Goal: Task Accomplishment & Management: Use online tool/utility

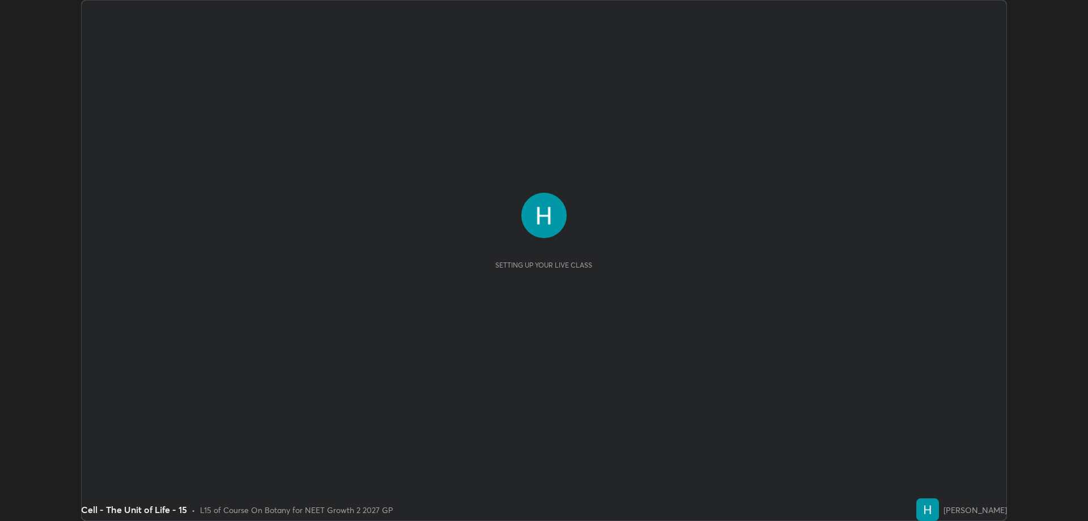
scroll to position [521, 1088]
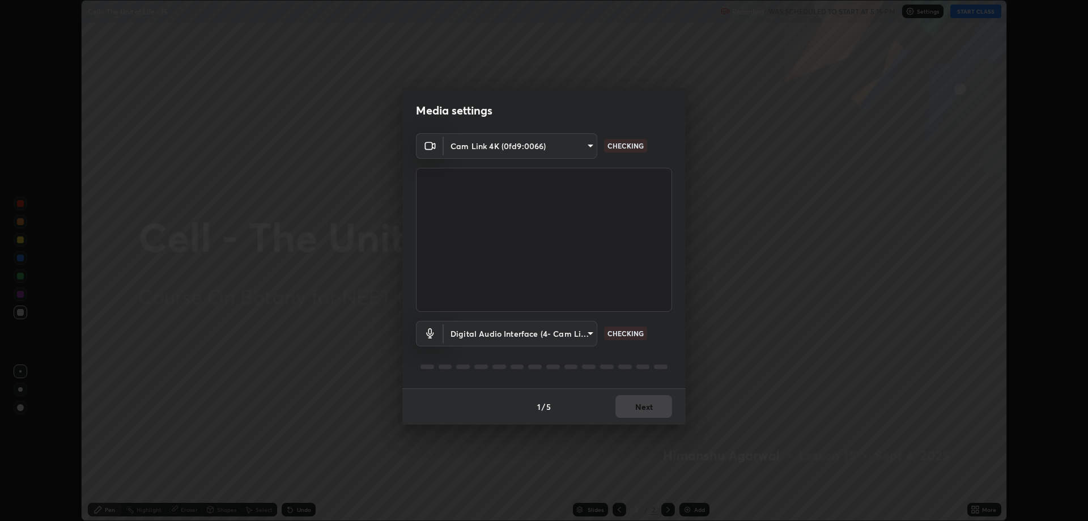
type input "4e1b2c54661c96bcdbd1e224802991097c9dca7c8c03d30d23ff1a8c48b7d1b8"
type input "cfb72c0cb5ea316c6ade5f804c8466b9c208bbdccb561148add521cdab3143df"
click at [636, 406] on button "Next" at bounding box center [644, 406] width 57 height 23
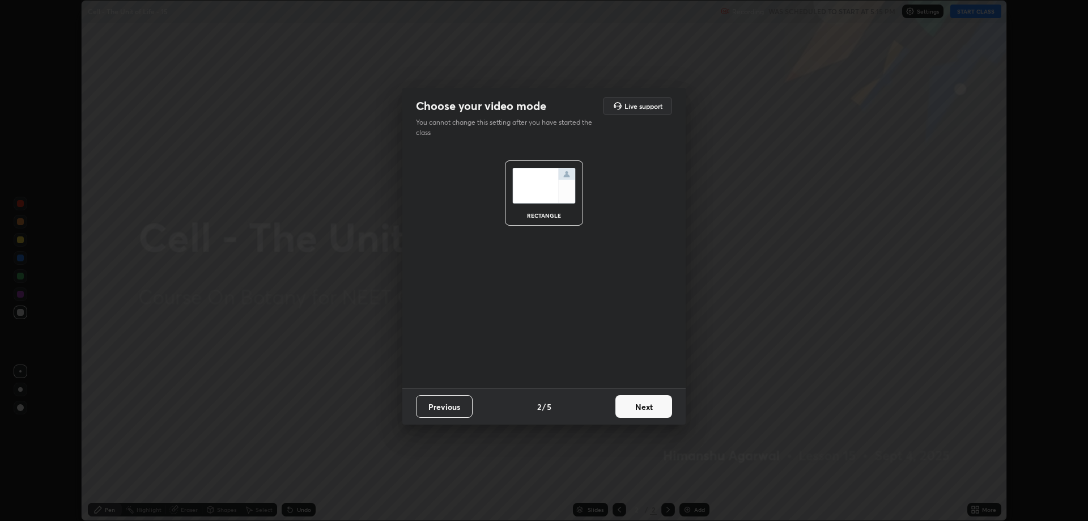
click at [640, 408] on button "Next" at bounding box center [644, 406] width 57 height 23
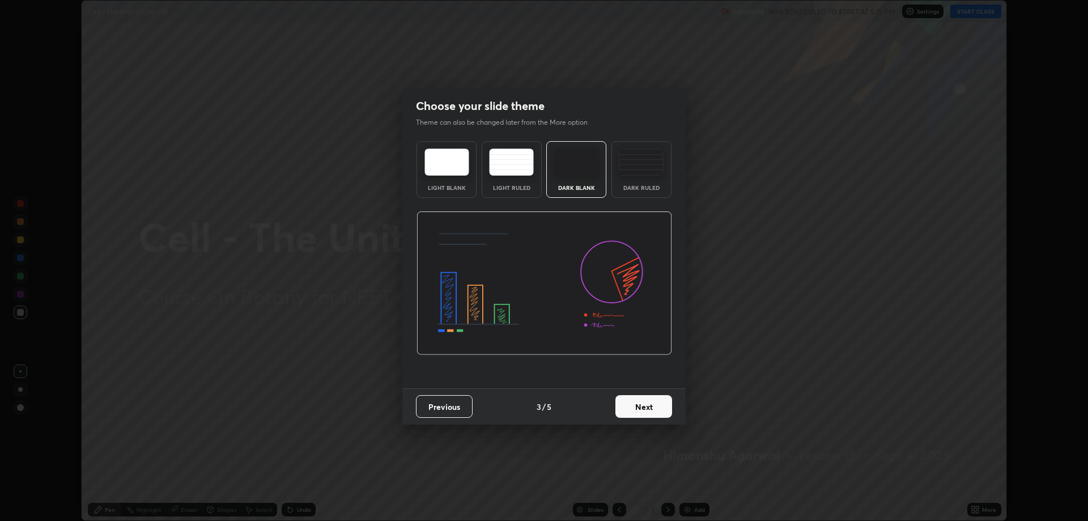
click at [639, 409] on button "Next" at bounding box center [644, 406] width 57 height 23
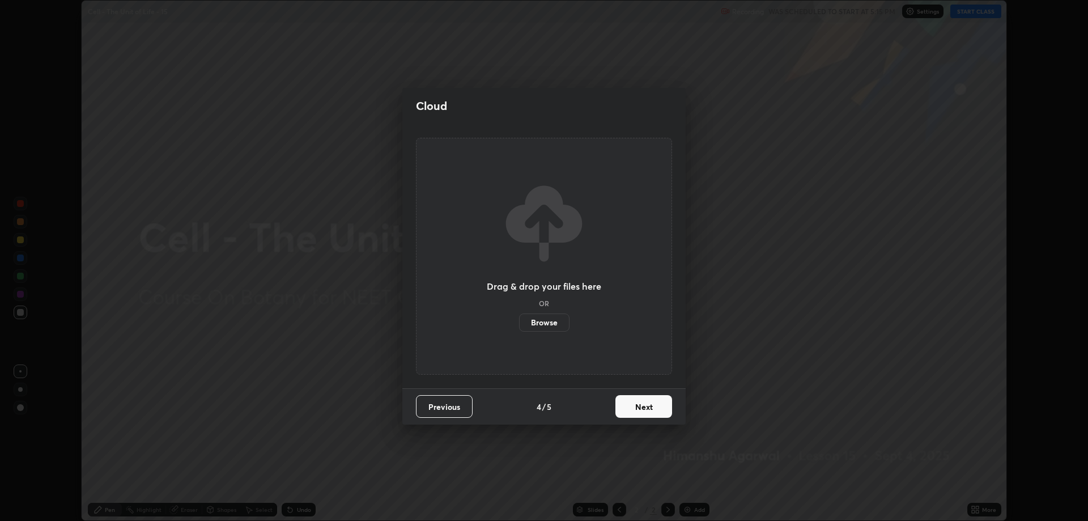
click at [640, 408] on button "Next" at bounding box center [644, 406] width 57 height 23
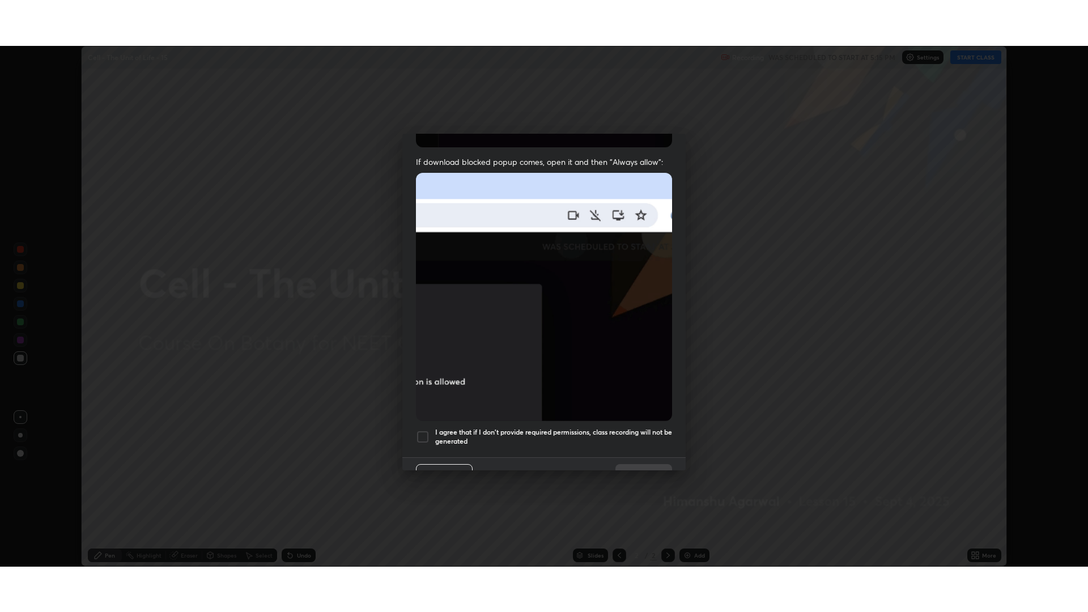
scroll to position [230, 0]
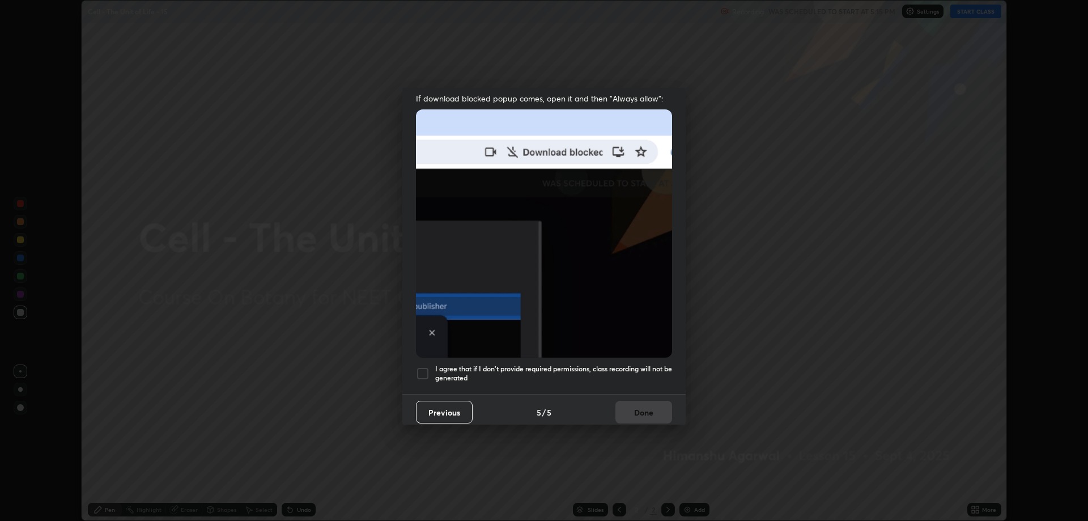
click at [417, 368] on div at bounding box center [423, 374] width 14 height 14
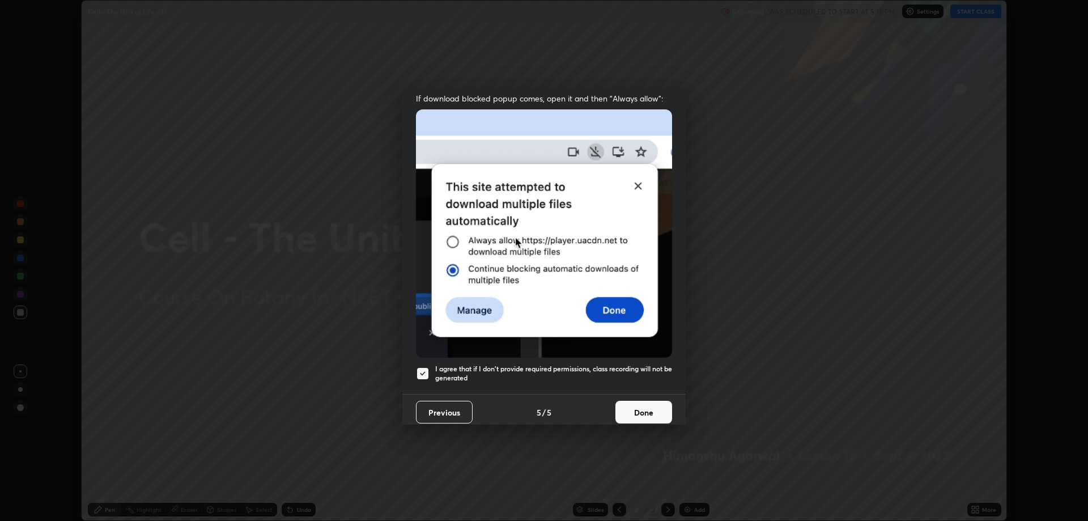
click at [632, 408] on button "Done" at bounding box center [644, 412] width 57 height 23
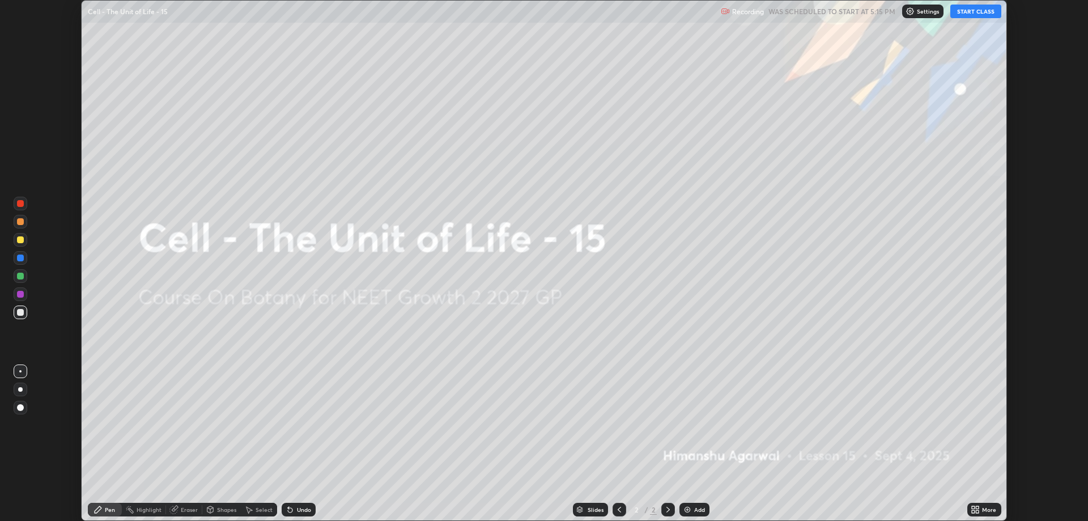
click at [968, 10] on button "START CLASS" at bounding box center [976, 12] width 51 height 14
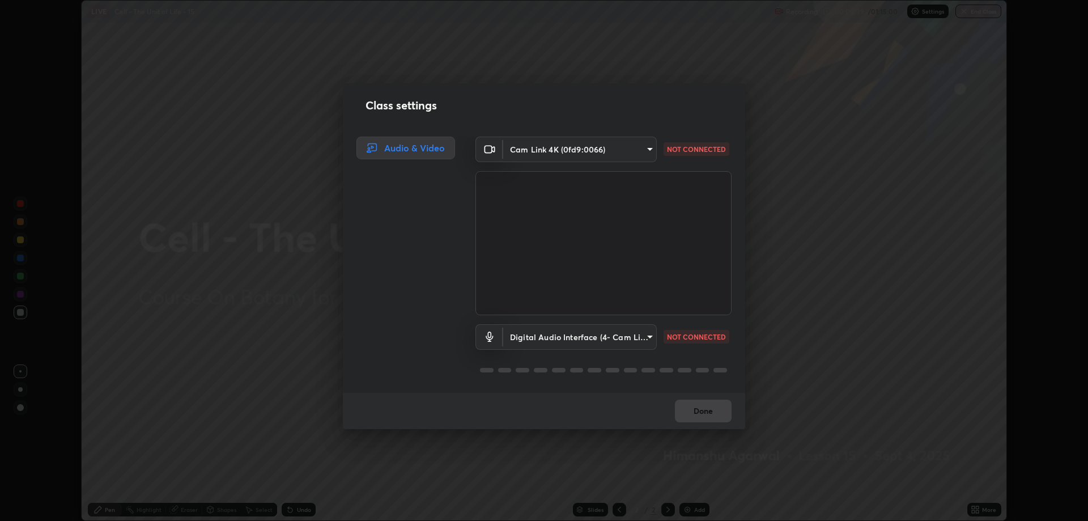
click at [645, 150] on body "Erase all LIVE Cell - The Unit of Life - 15 Recording 00:00:39 / 01:15:00 Setti…" at bounding box center [544, 260] width 1088 height 521
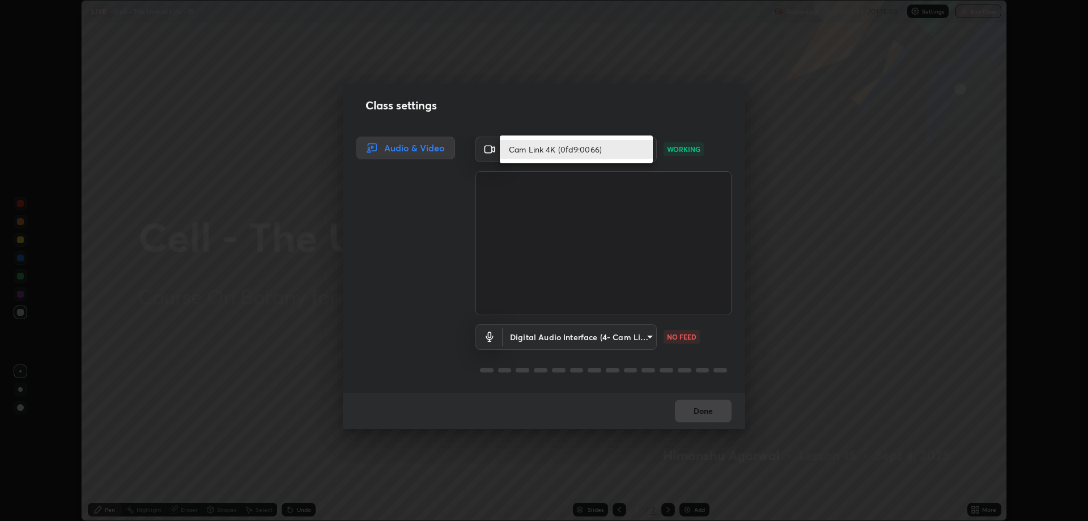
click at [647, 331] on div at bounding box center [544, 260] width 1088 height 521
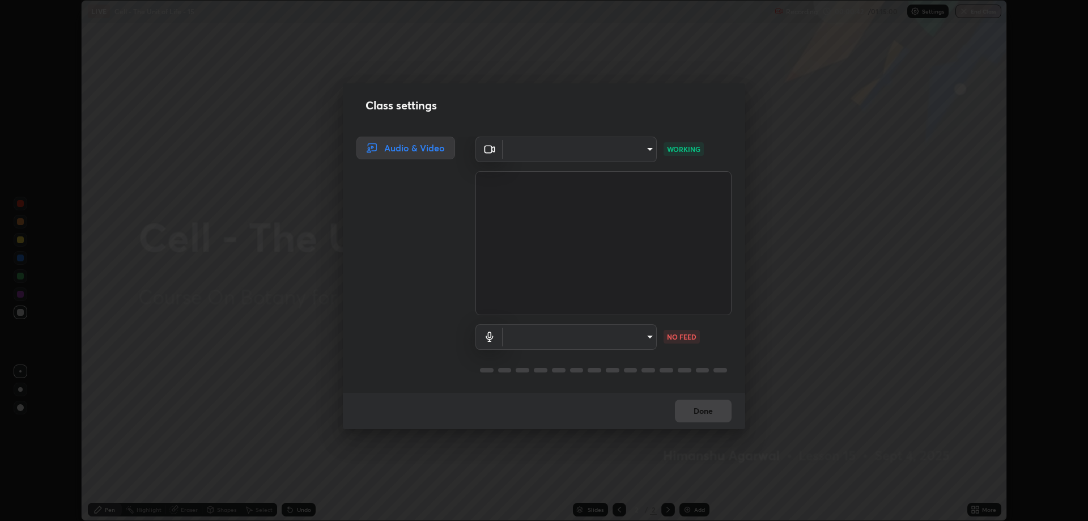
click at [648, 336] on body "Erase all LIVE Cell - The Unit of Life - 15 Recording 00:00:42 / 01:15:00 Setti…" at bounding box center [544, 260] width 1088 height 521
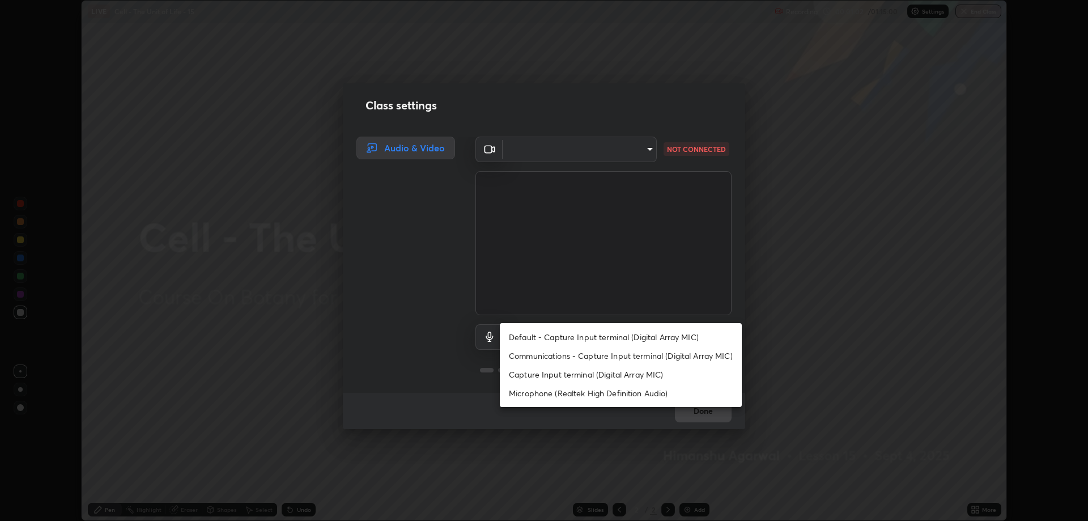
click at [645, 148] on div at bounding box center [544, 260] width 1088 height 521
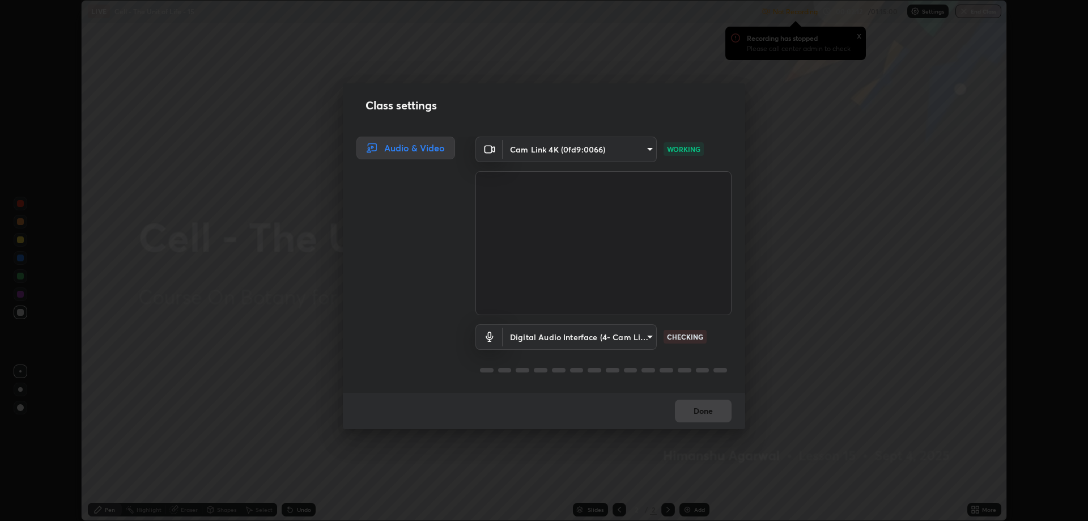
click at [646, 338] on body "Erase all LIVE Cell - The Unit of Life - 15 Not Recording Recording has stopped…" at bounding box center [544, 260] width 1088 height 521
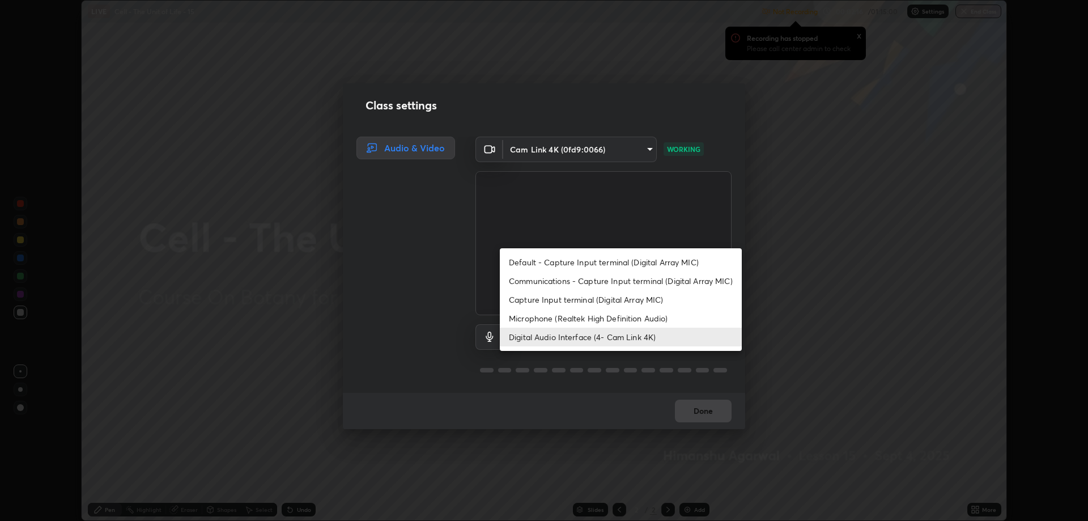
click at [547, 296] on li "Capture Input terminal (Digital Array MIC)" at bounding box center [621, 299] width 242 height 19
type input "dd898a2093ecc2ff2943b93d93a9407132d23047db99134a58b1ecdb219b7433"
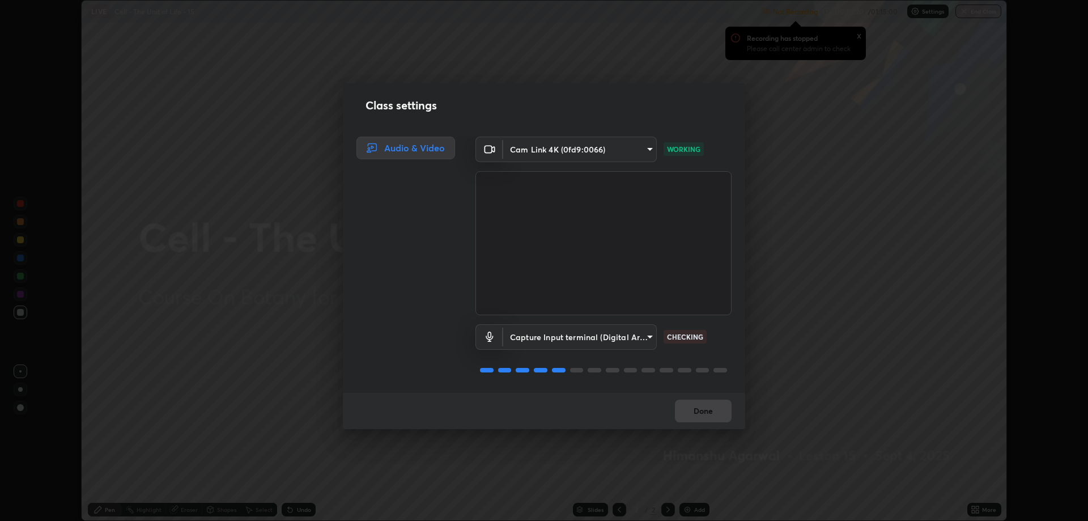
click at [650, 332] on body "Erase all LIVE Cell - The Unit of Life - 15 Not Recording Recording has stopped…" at bounding box center [544, 260] width 1088 height 521
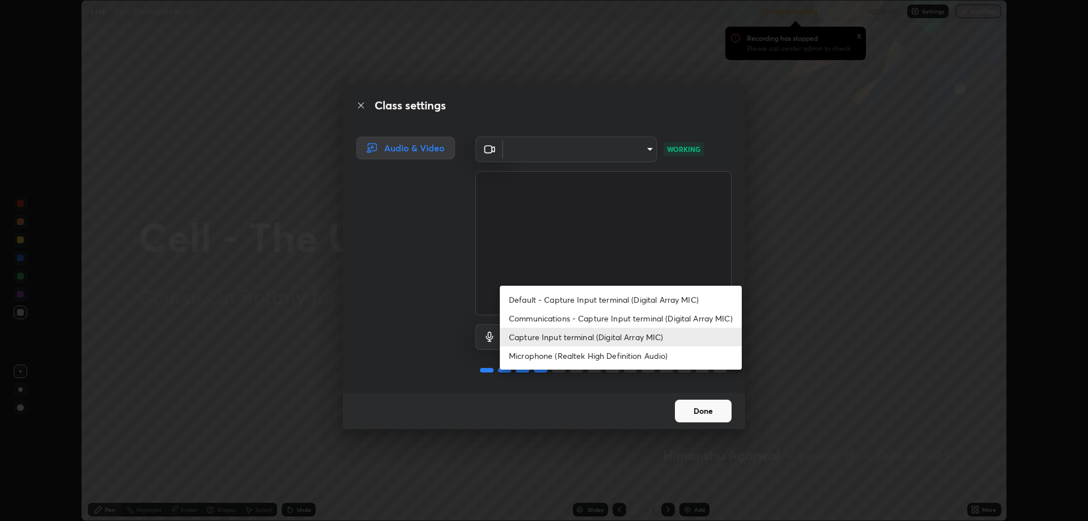
click at [618, 395] on div at bounding box center [544, 260] width 1088 height 521
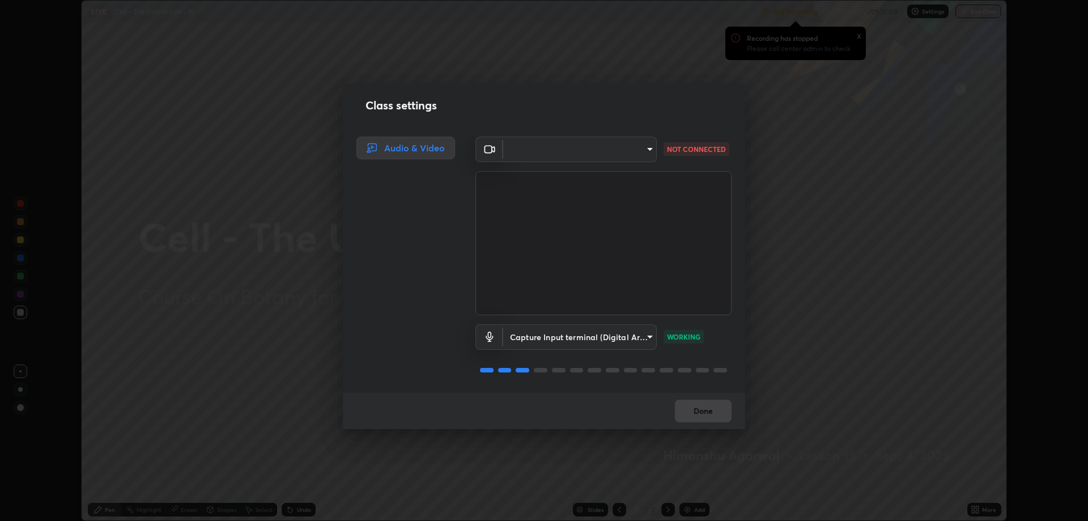
click at [688, 410] on div "Done" at bounding box center [544, 411] width 403 height 36
click at [690, 411] on button "Done" at bounding box center [703, 411] width 57 height 23
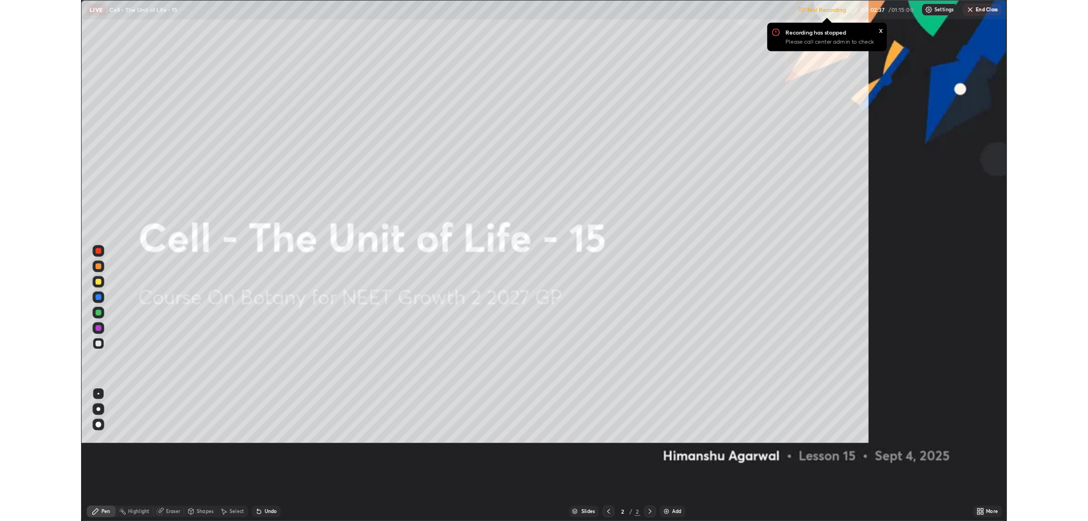
scroll to position [612, 1088]
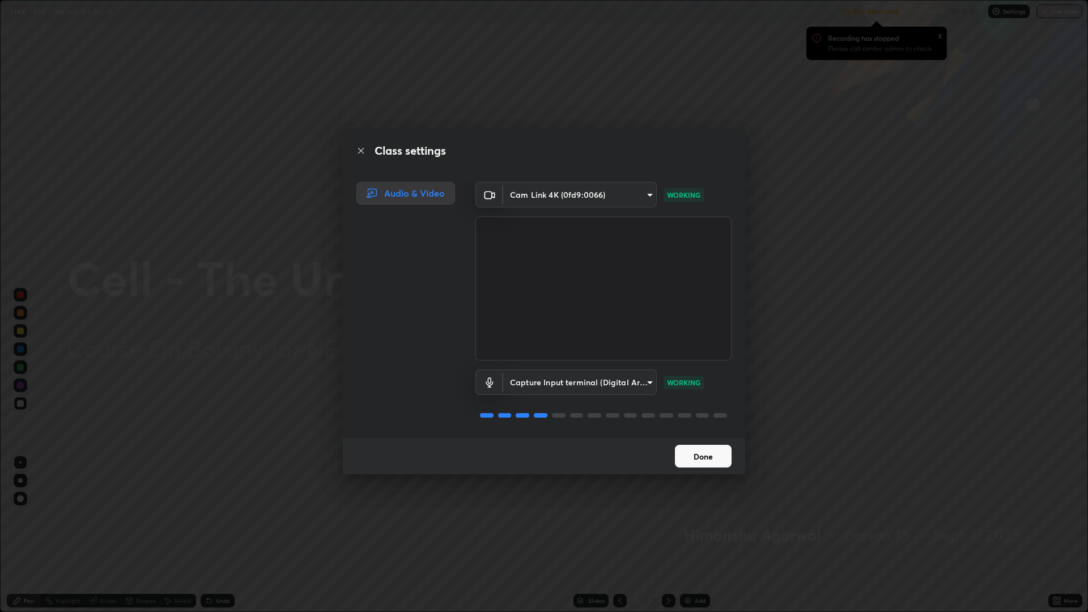
click at [709, 459] on button "Done" at bounding box center [703, 456] width 57 height 23
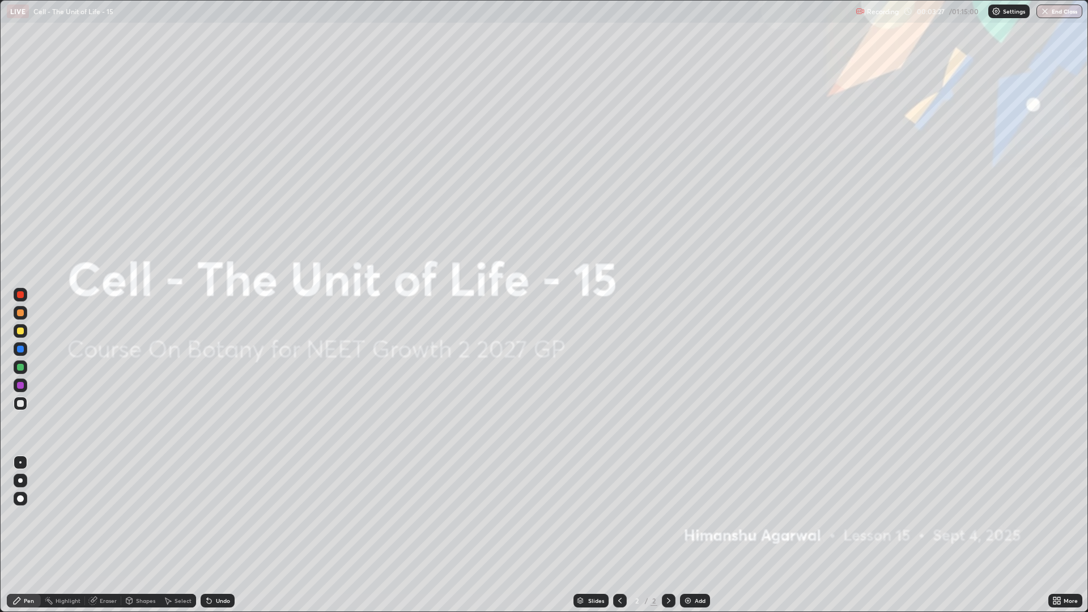
click at [1055, 520] on icon at bounding box center [1055, 602] width 3 height 3
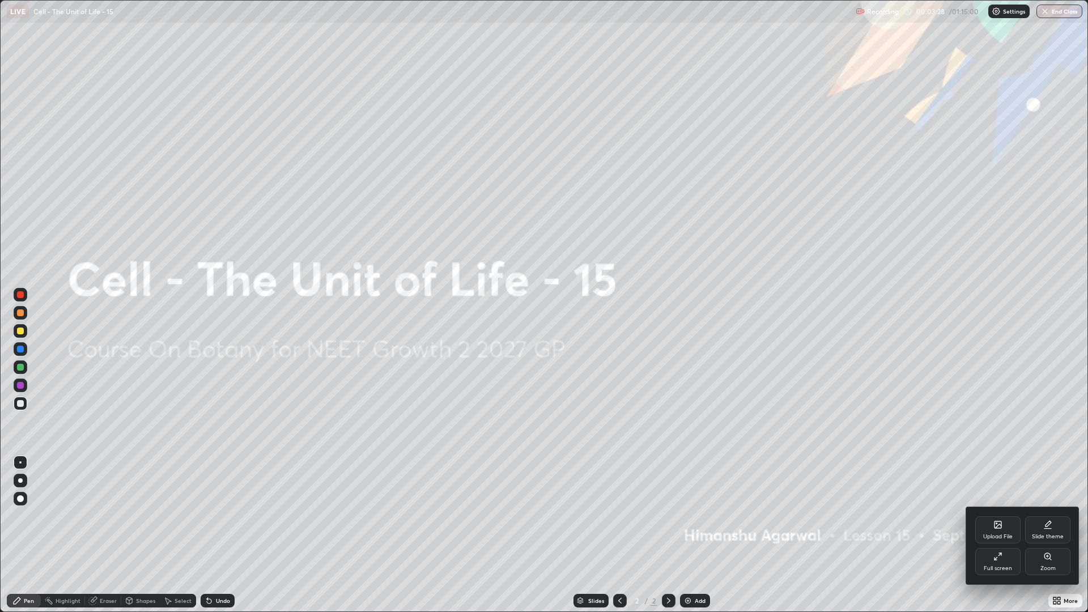
click at [997, 520] on icon at bounding box center [996, 559] width 2 height 2
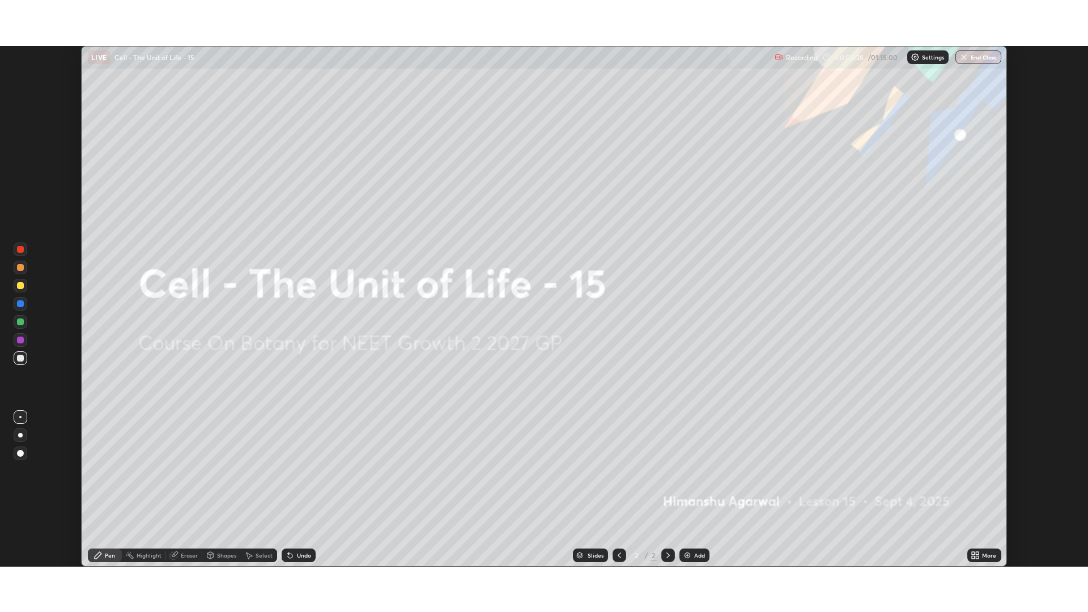
scroll to position [56170, 55603]
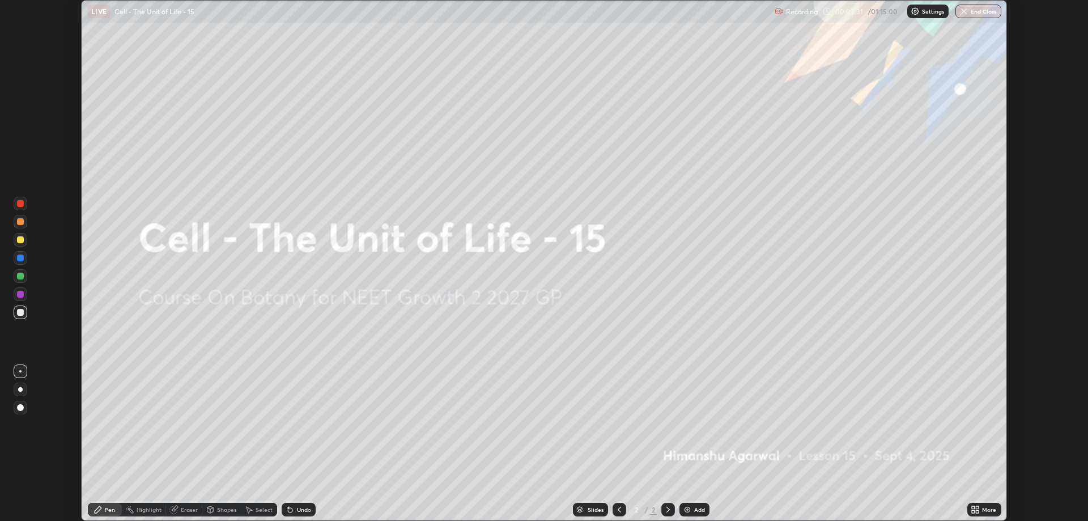
click at [980, 511] on icon at bounding box center [978, 511] width 3 height 3
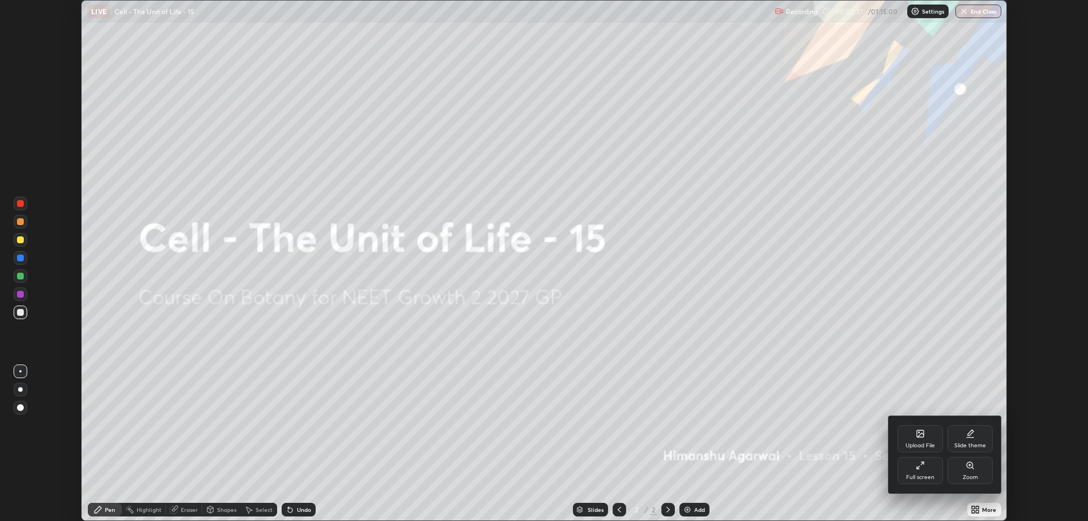
click at [922, 473] on div "Full screen" at bounding box center [920, 470] width 45 height 27
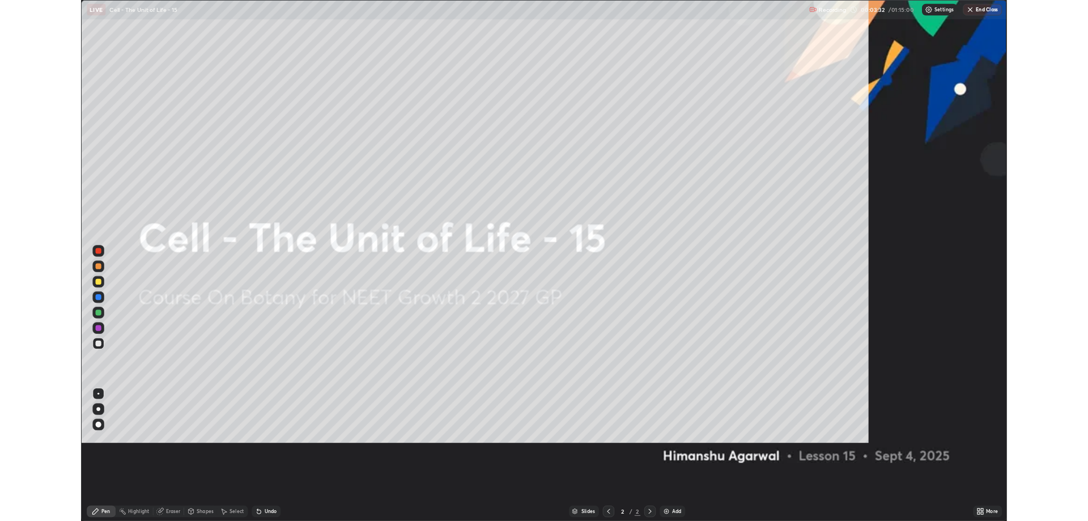
scroll to position [612, 1088]
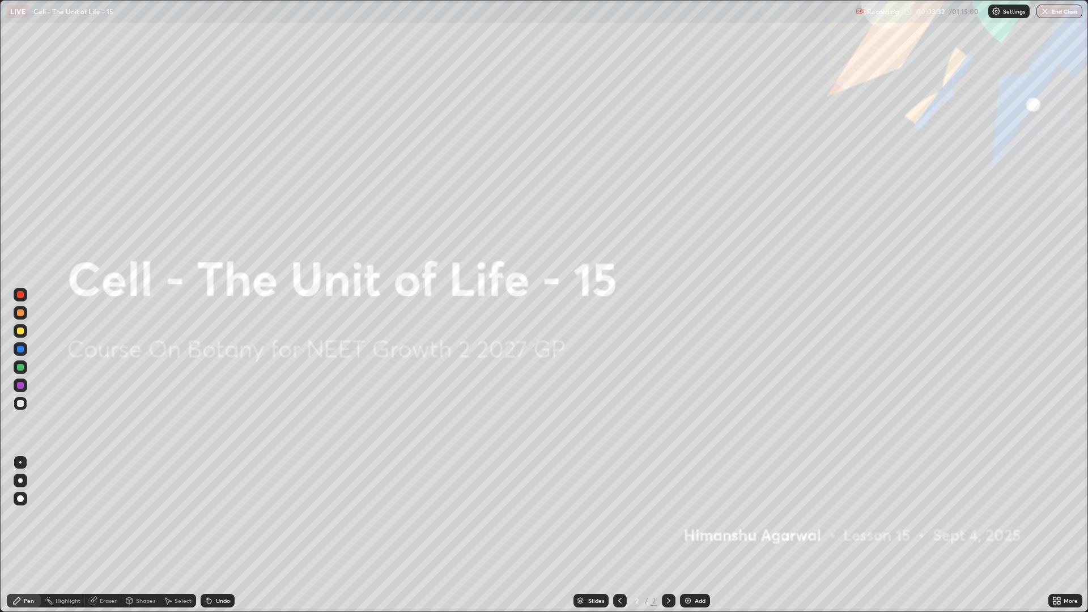
click at [698, 520] on div "Add" at bounding box center [700, 601] width 11 height 6
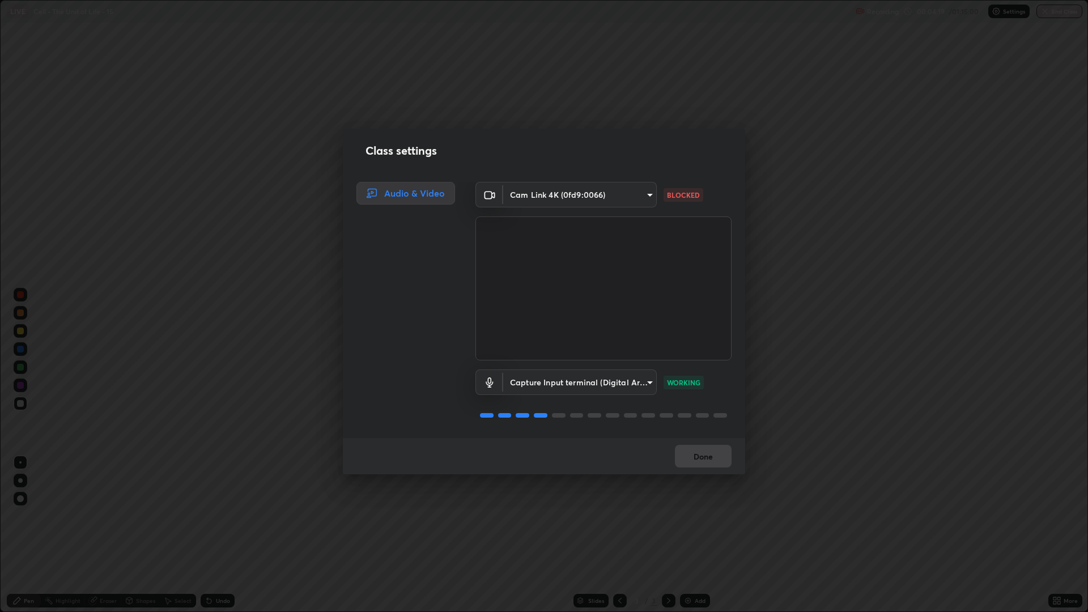
click at [633, 196] on body "Erase all LIVE Cell - The Unit of Life - 15 Recording 00:04:19 / 01:15:00 Setti…" at bounding box center [544, 306] width 1088 height 612
click at [614, 196] on li "Cam Link 4K (0fd9:0066)" at bounding box center [576, 194] width 153 height 19
click at [646, 201] on body "Erase all LIVE Cell - The Unit of Life - 15 Recording 00:04:37 / 01:15:00 Setti…" at bounding box center [544, 306] width 1088 height 612
click at [628, 200] on div at bounding box center [544, 306] width 1088 height 612
click at [644, 520] on div "Class settings Audio & Video Cam Link 4K (0fd9:0066) 4e1b2c54661c96bcdbd1e22480…" at bounding box center [544, 306] width 1088 height 612
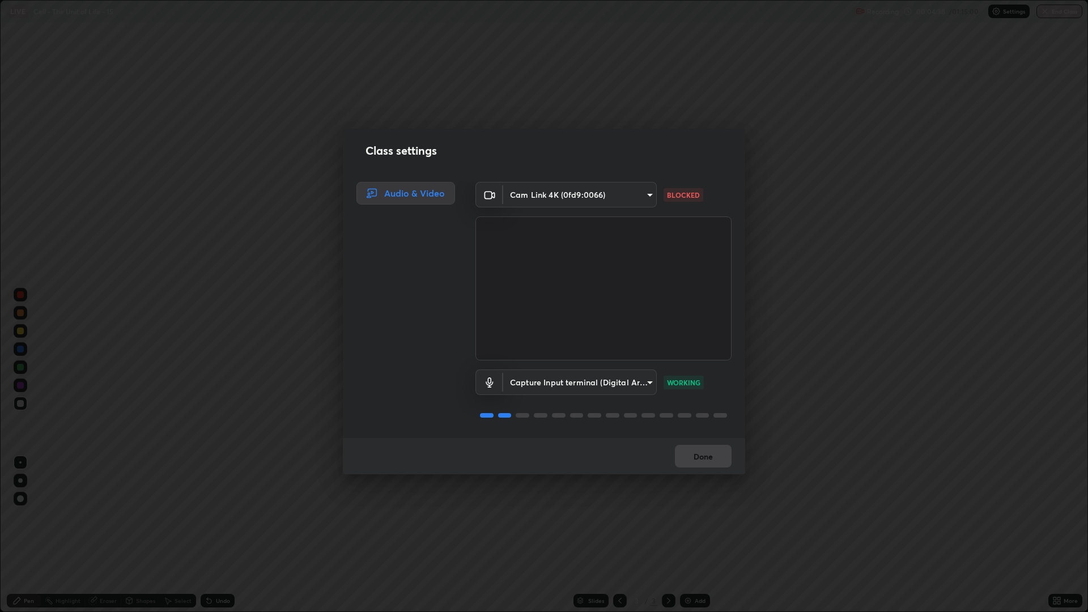
click at [642, 520] on div "Class settings Audio & Video Cam Link 4K (0fd9:0066) 4e1b2c54661c96bcdbd1e22480…" at bounding box center [544, 306] width 1088 height 612
click at [654, 520] on div "Class settings Audio & Video Cam Link 4K (0fd9:0066) 4e1b2c54661c96bcdbd1e22480…" at bounding box center [544, 306] width 1088 height 612
click at [692, 466] on div "Done" at bounding box center [544, 456] width 403 height 36
click at [700, 456] on div "Done" at bounding box center [544, 456] width 403 height 36
click at [639, 198] on body "Erase all LIVE Cell - The Unit of Life - 15 Recording 00:04:40 / 01:15:00 Setti…" at bounding box center [544, 306] width 1088 height 612
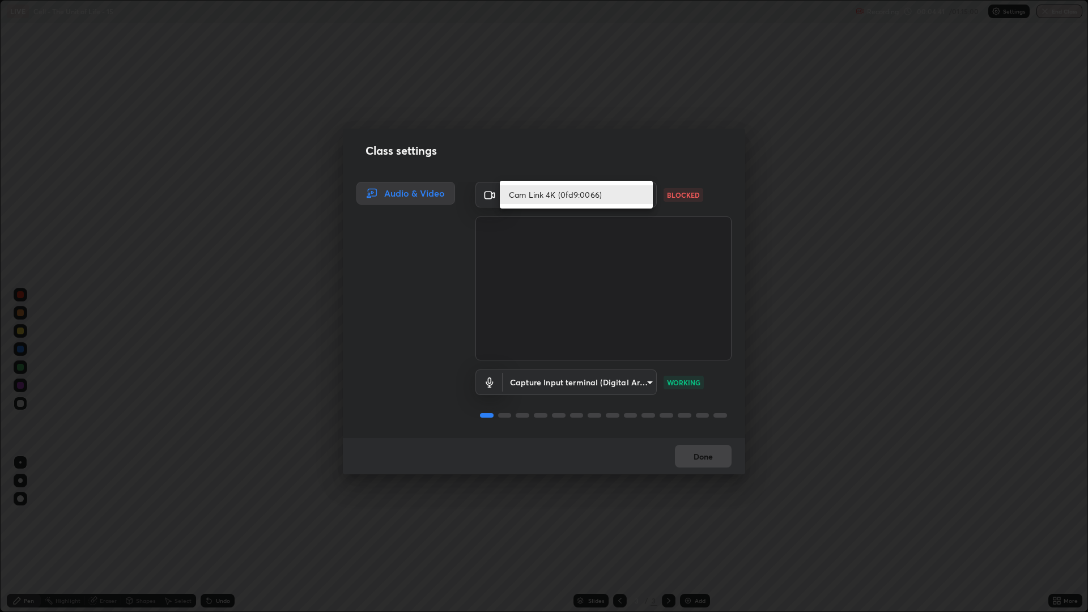
click at [606, 196] on li "Cam Link 4K (0fd9:0066)" at bounding box center [576, 194] width 153 height 19
click at [528, 202] on body "Erase all LIVE Cell - The Unit of Life - 15 Recording 00:04:41 / 01:15:00 Setti…" at bounding box center [544, 306] width 1088 height 612
click at [321, 397] on div at bounding box center [544, 306] width 1088 height 612
click at [189, 364] on div "Class settings Audio & Video Cam Link 4K (0fd9:0066) 4e1b2c54661c96bcdbd1e22480…" at bounding box center [544, 306] width 1088 height 612
click at [644, 380] on body "Erase all LIVE Cell - The Unit of Life - 15 Recording 00:04:47 / 01:15:00 Setti…" at bounding box center [544, 306] width 1088 height 612
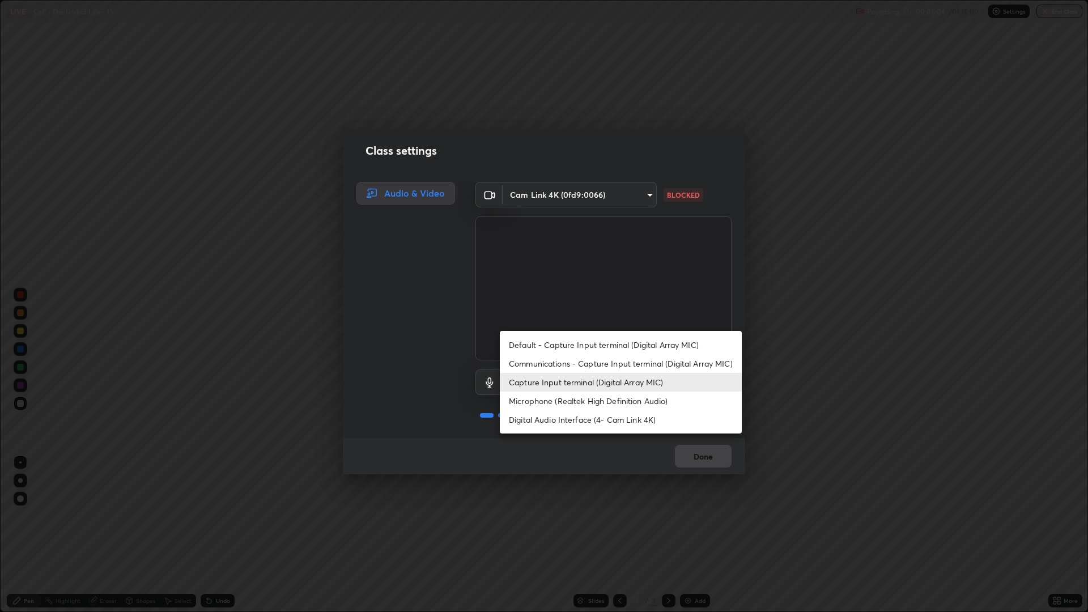
click at [628, 380] on li "Capture Input terminal (Digital Array MIC)" at bounding box center [621, 382] width 242 height 19
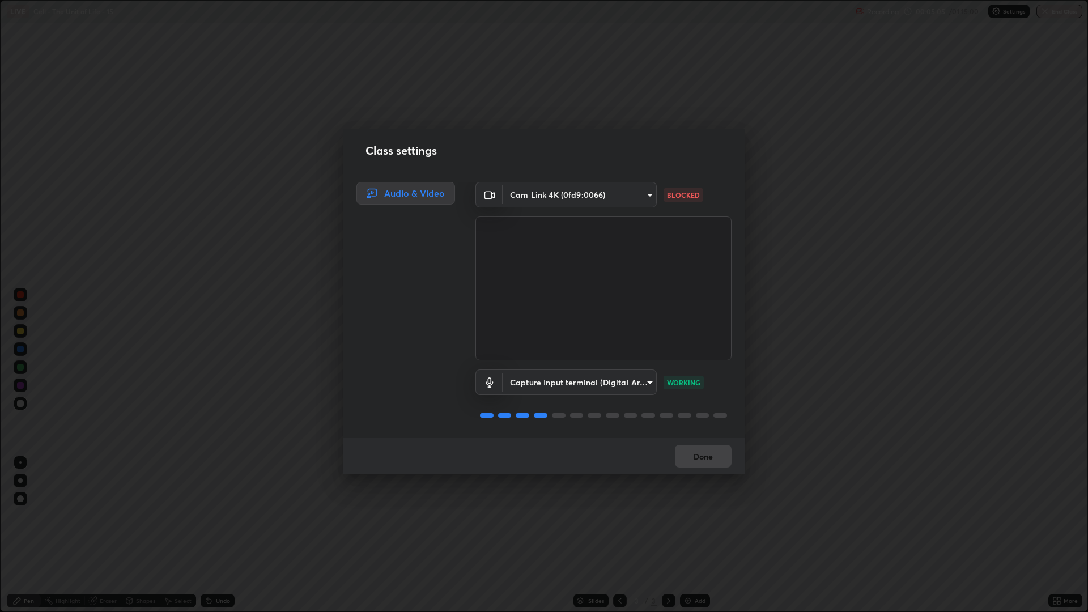
click at [646, 197] on body "Erase all LIVE Cell - The Unit of Life - 15 Recording 00:05:05 / 01:15:00 Setti…" at bounding box center [544, 306] width 1088 height 612
click at [625, 192] on li "Cam Link 4K (0fd9:0066)" at bounding box center [576, 194] width 153 height 19
click at [698, 453] on button "Done" at bounding box center [703, 456] width 57 height 23
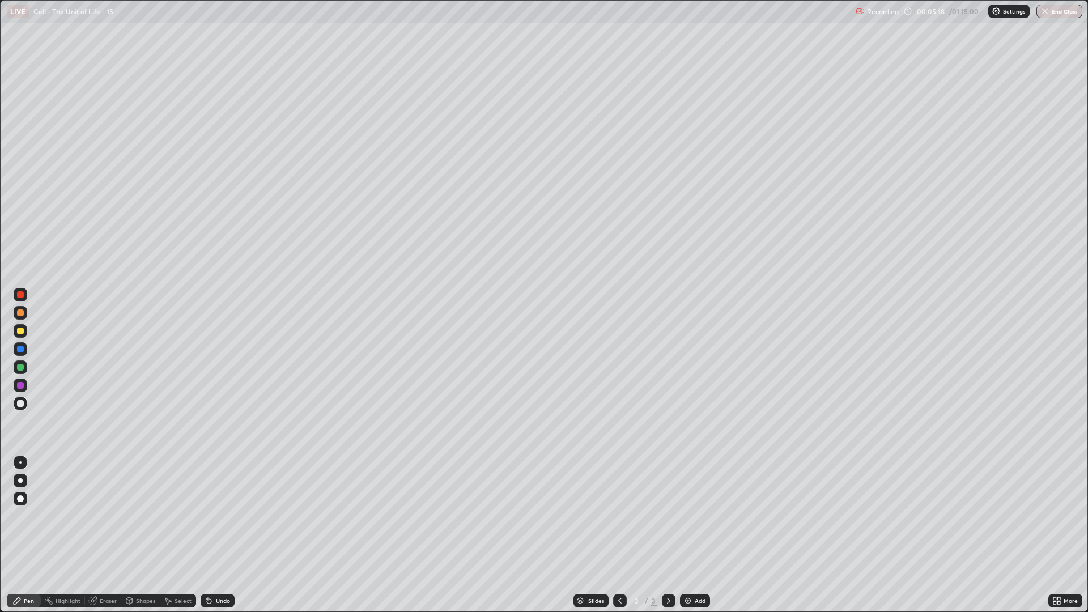
click at [1065, 520] on div "More" at bounding box center [1071, 601] width 14 height 6
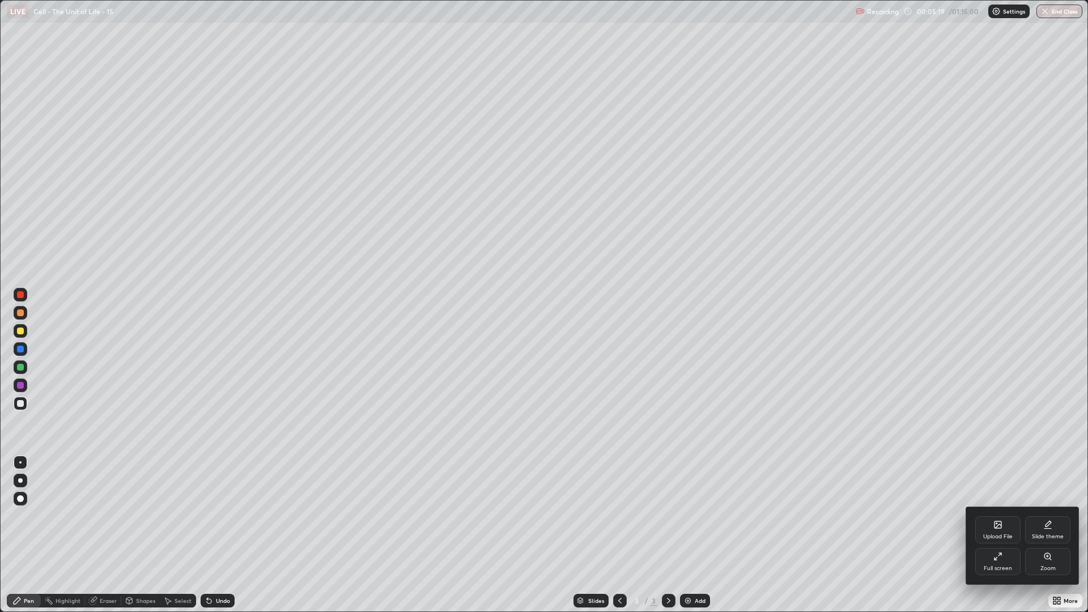
click at [1000, 520] on icon at bounding box center [1000, 554] width 3 height 3
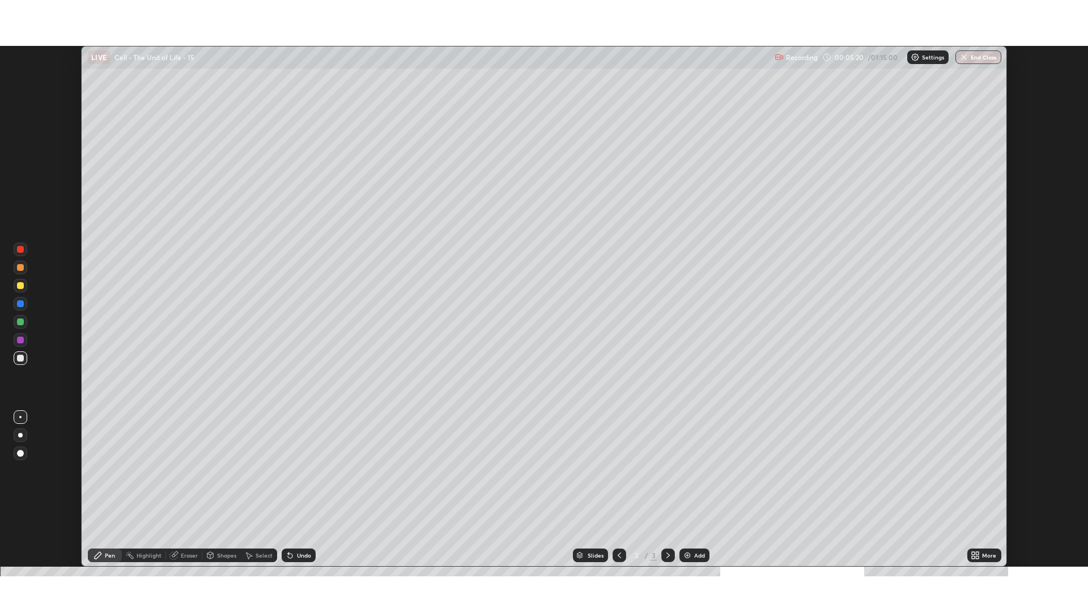
scroll to position [56170, 55603]
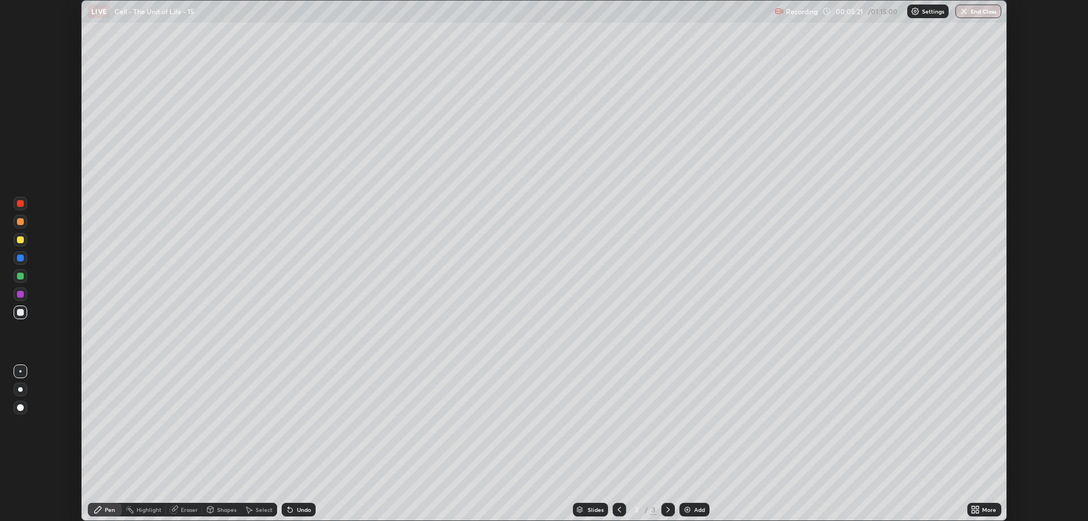
click at [985, 503] on div "More" at bounding box center [985, 510] width 34 height 14
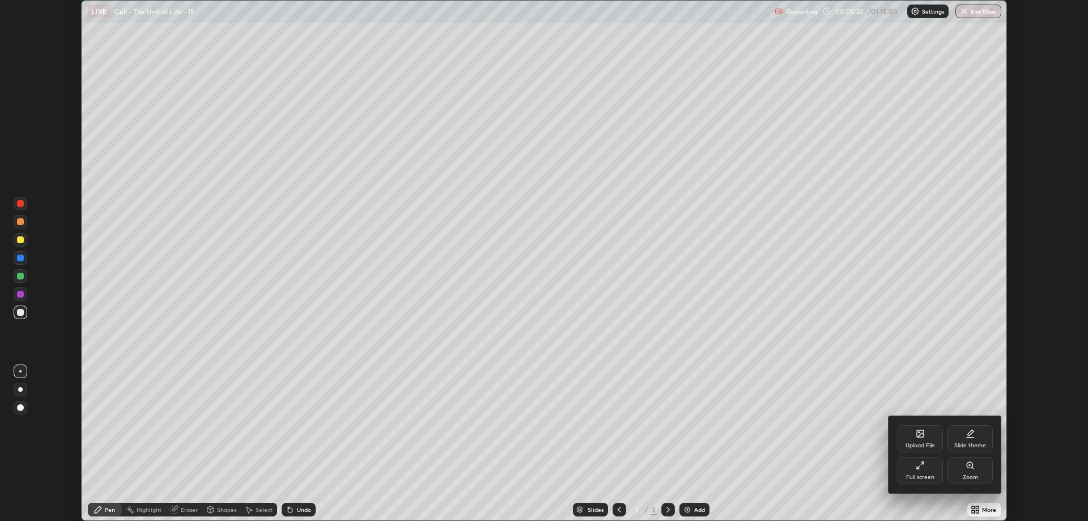
click at [935, 471] on div "Full screen" at bounding box center [920, 470] width 45 height 27
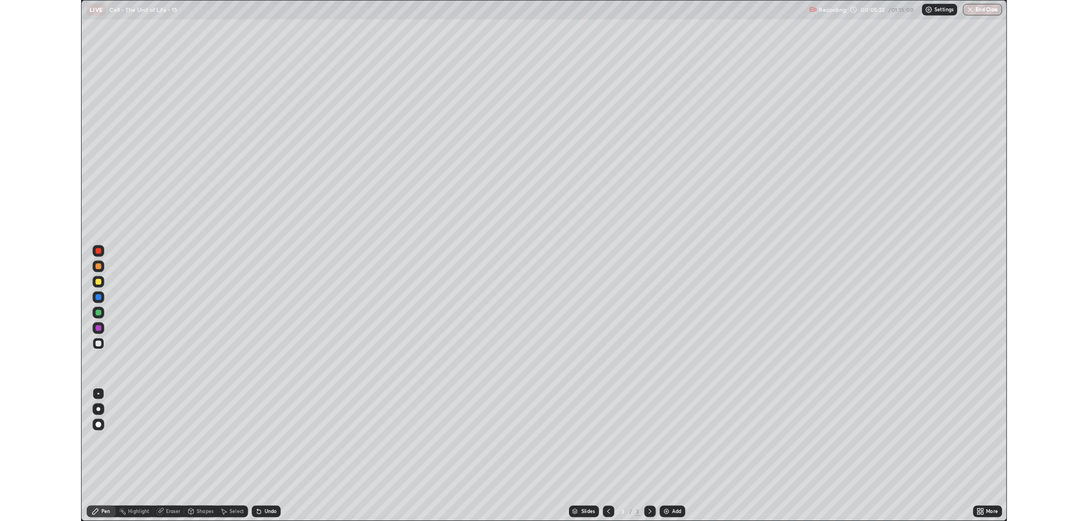
scroll to position [612, 1088]
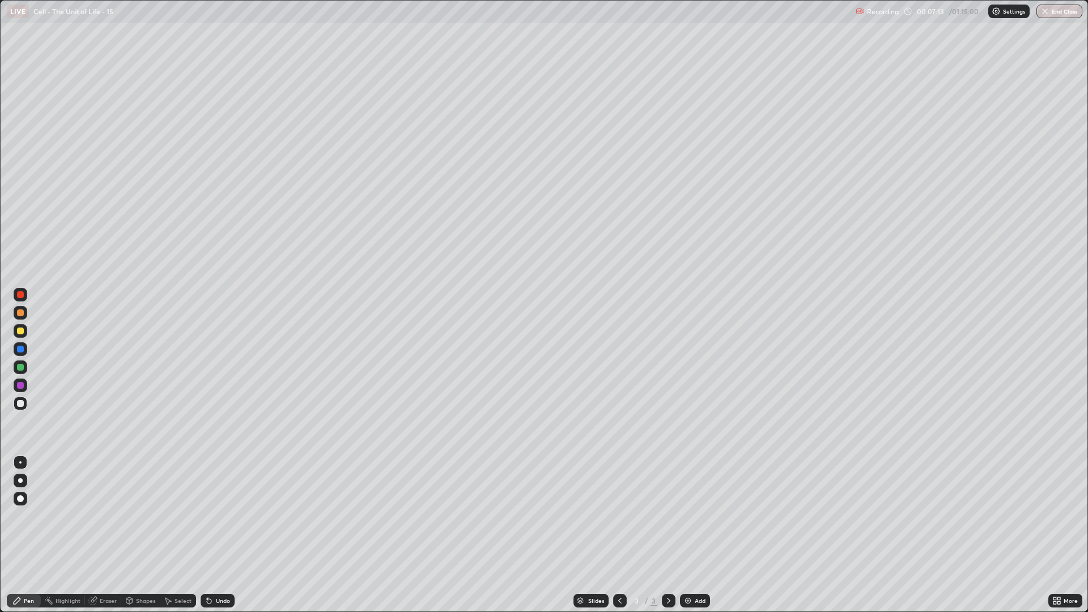
click at [144, 520] on div "Shapes" at bounding box center [145, 601] width 19 height 6
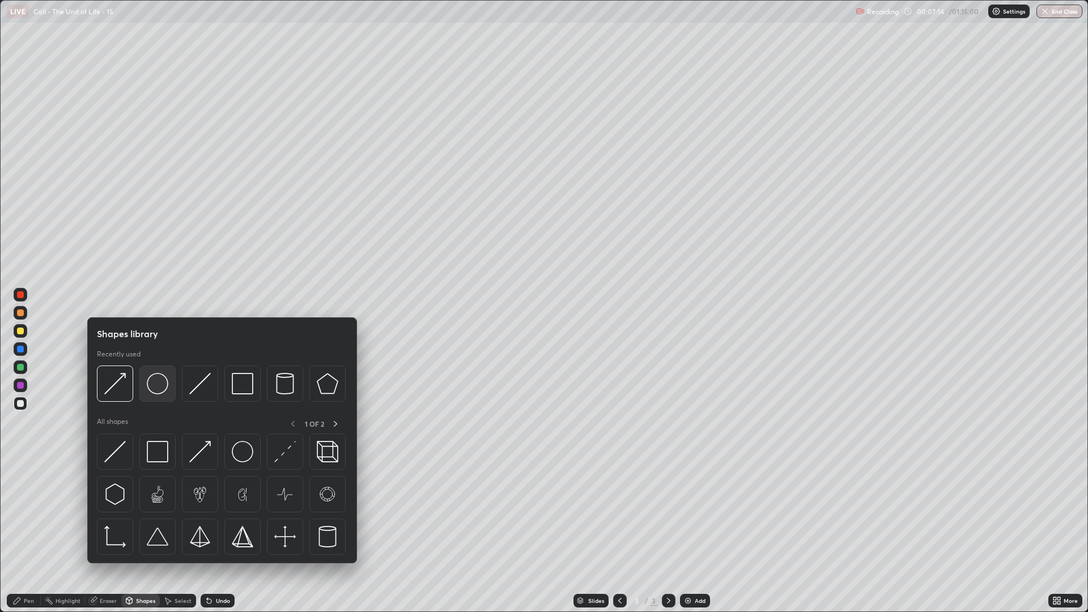
click at [159, 389] on img at bounding box center [158, 384] width 22 height 22
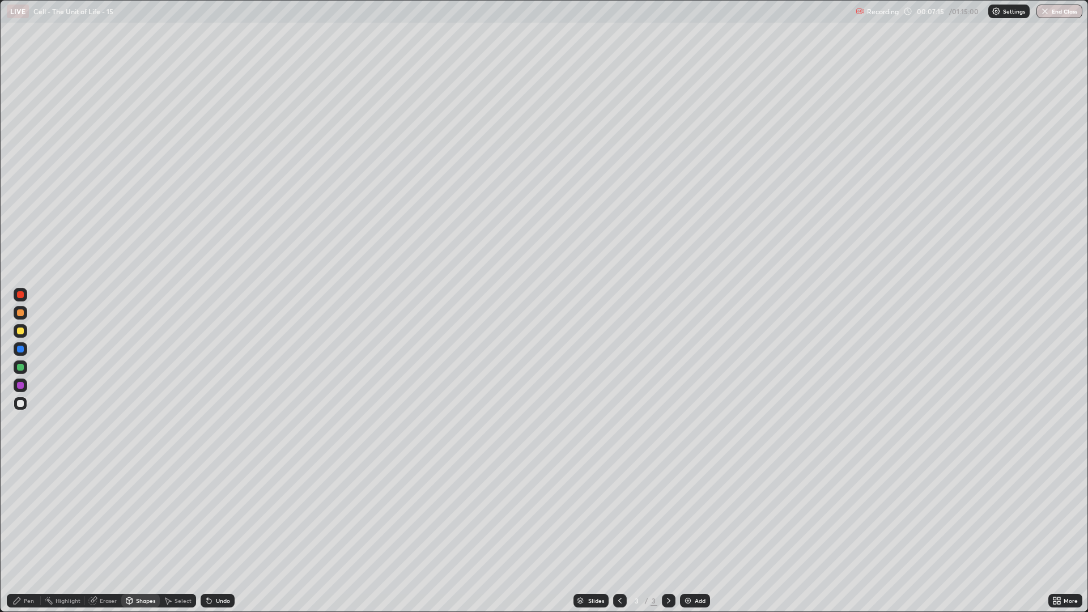
click at [24, 337] on div at bounding box center [21, 331] width 14 height 14
click at [177, 520] on div "Select" at bounding box center [183, 601] width 17 height 6
click at [238, 518] on div "0 ° Undo Copy Duplicate Duplicate to new slide Delete" at bounding box center [544, 306] width 1087 height 611
click at [332, 410] on div "0 ° Undo Copy Duplicate Duplicate to new slide Delete" at bounding box center [544, 306] width 1087 height 611
click at [336, 417] on div "0 ° Undo Copy Duplicate Duplicate to new slide Delete" at bounding box center [544, 306] width 1087 height 611
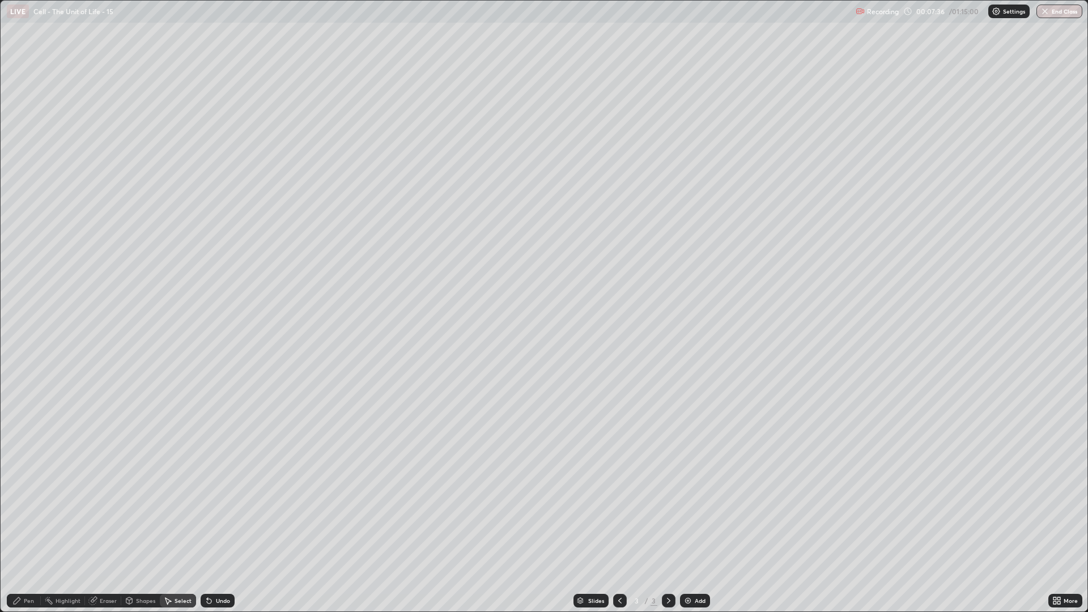
click at [351, 174] on div "0 ° Undo Copy Duplicate Duplicate to new slide Delete" at bounding box center [544, 306] width 1087 height 611
click at [348, 171] on div "0 ° Undo Copy Duplicate Duplicate to new slide Delete" at bounding box center [544, 306] width 1087 height 611
click at [345, 172] on div "0 ° Undo Copy Duplicate Duplicate to new slide Delete" at bounding box center [544, 306] width 1087 height 611
click at [342, 175] on div "0 ° Undo Copy Duplicate Duplicate to new slide Delete" at bounding box center [544, 306] width 1087 height 611
click at [217, 520] on div "Undo" at bounding box center [223, 601] width 14 height 6
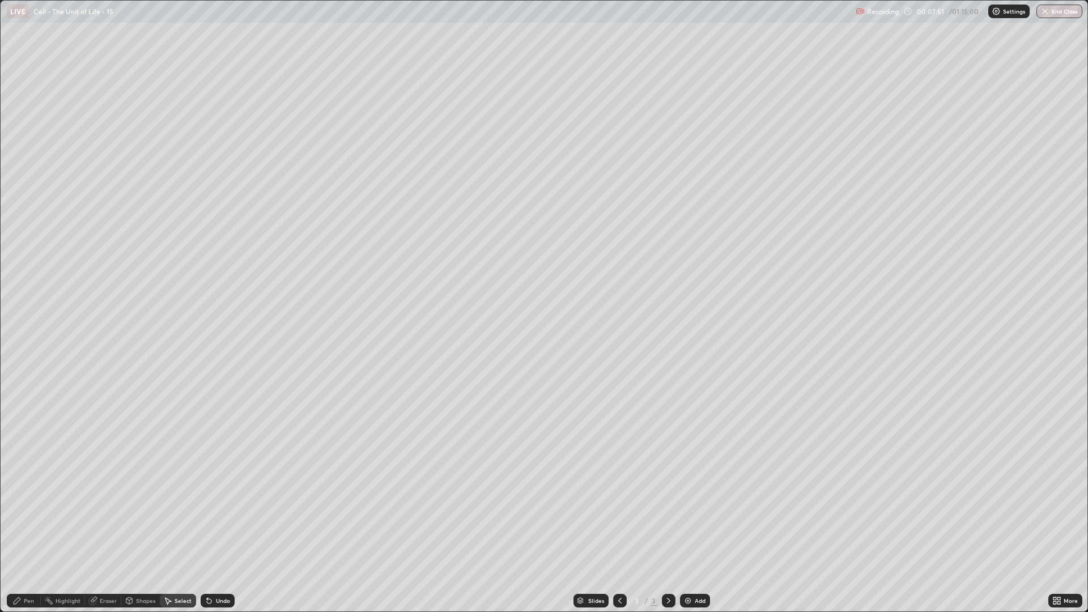
click at [209, 520] on icon at bounding box center [209, 601] width 5 height 5
click at [216, 520] on div "Undo" at bounding box center [223, 601] width 14 height 6
click at [217, 520] on div "Undo" at bounding box center [218, 601] width 34 height 14
click at [218, 520] on div "Undo" at bounding box center [218, 601] width 34 height 14
click at [107, 520] on div "Eraser" at bounding box center [108, 601] width 17 height 6
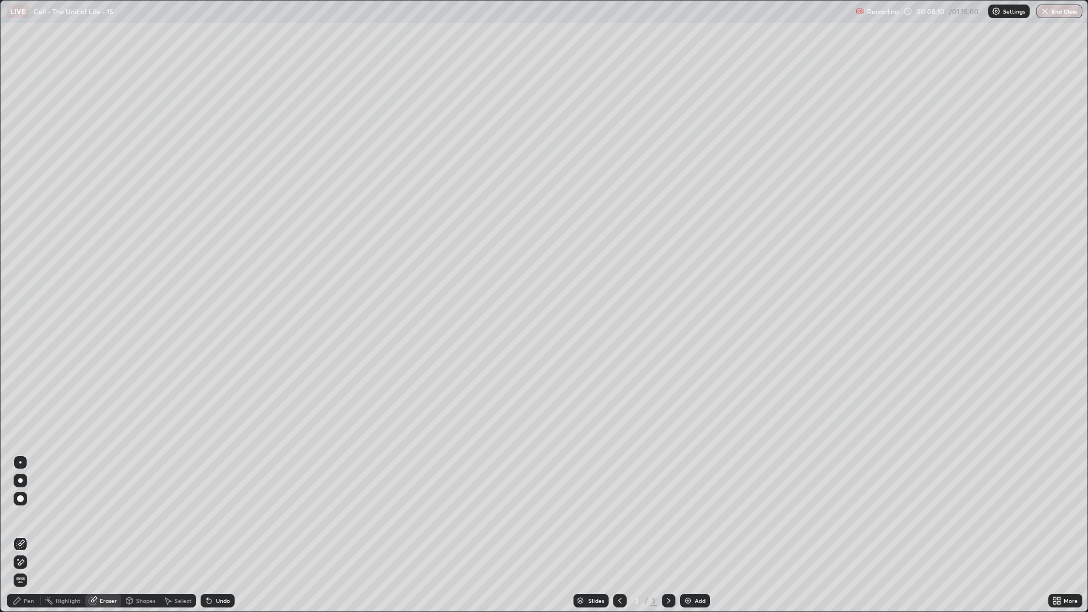
click at [27, 520] on div "Pen" at bounding box center [29, 601] width 10 height 6
click at [217, 520] on div "Undo" at bounding box center [223, 601] width 14 height 6
click at [22, 314] on div at bounding box center [20, 313] width 7 height 7
click at [20, 349] on div at bounding box center [20, 349] width 7 height 7
click at [20, 317] on div at bounding box center [21, 313] width 14 height 14
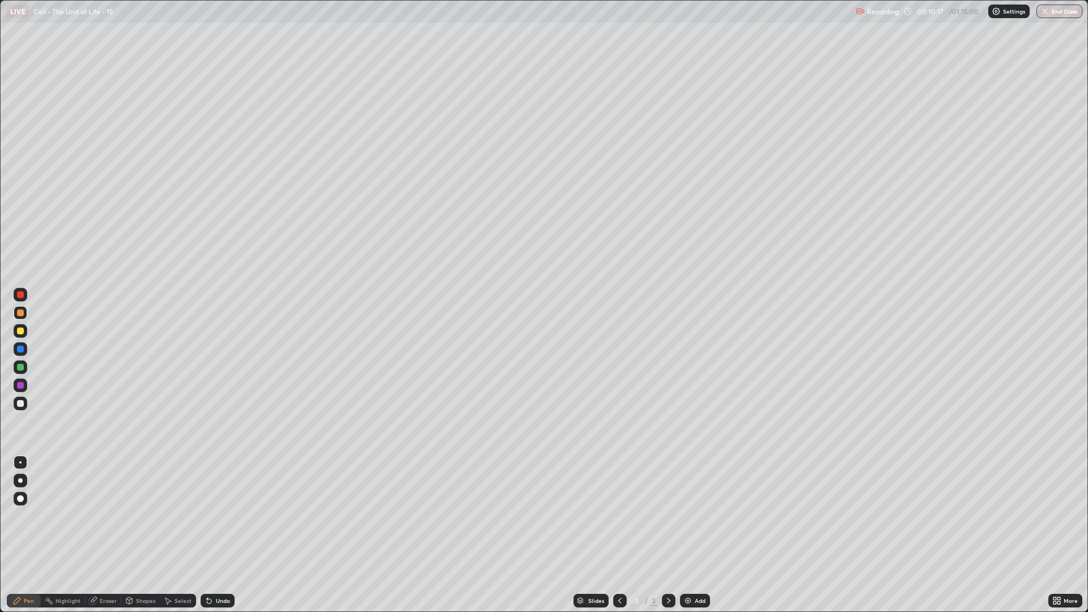
click at [19, 406] on div at bounding box center [20, 403] width 7 height 7
click at [22, 299] on div at bounding box center [21, 295] width 14 height 14
click at [22, 405] on div at bounding box center [20, 403] width 7 height 7
click at [21, 295] on div at bounding box center [20, 294] width 7 height 7
click at [20, 332] on div at bounding box center [20, 331] width 7 height 7
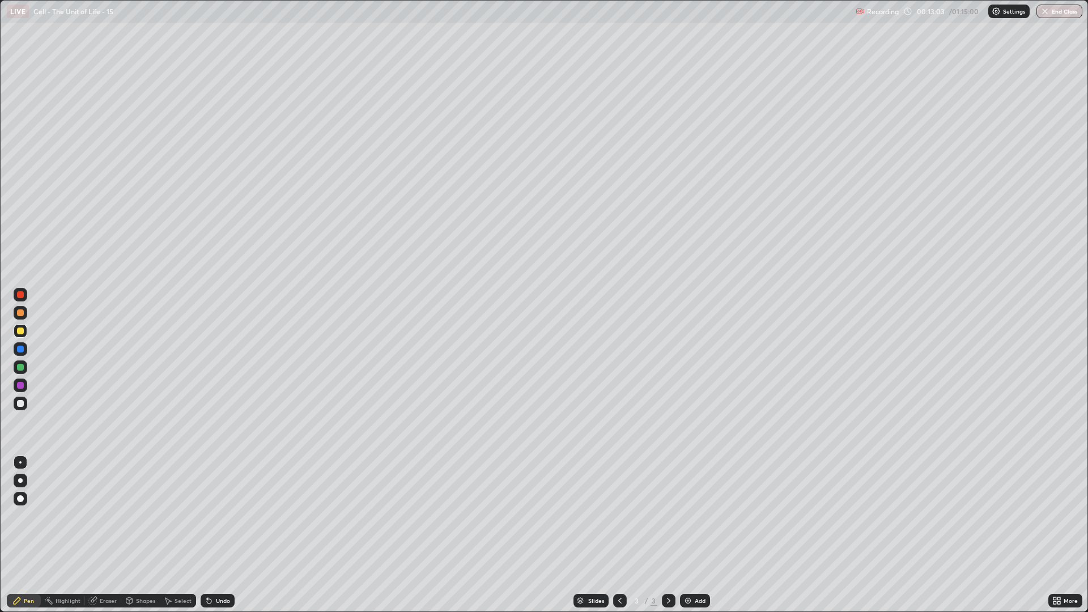
click at [23, 372] on div at bounding box center [21, 368] width 14 height 14
click at [19, 291] on div at bounding box center [20, 294] width 7 height 7
click at [16, 403] on div at bounding box center [21, 404] width 14 height 14
click at [18, 300] on div at bounding box center [21, 295] width 14 height 14
click at [20, 332] on div at bounding box center [20, 331] width 7 height 7
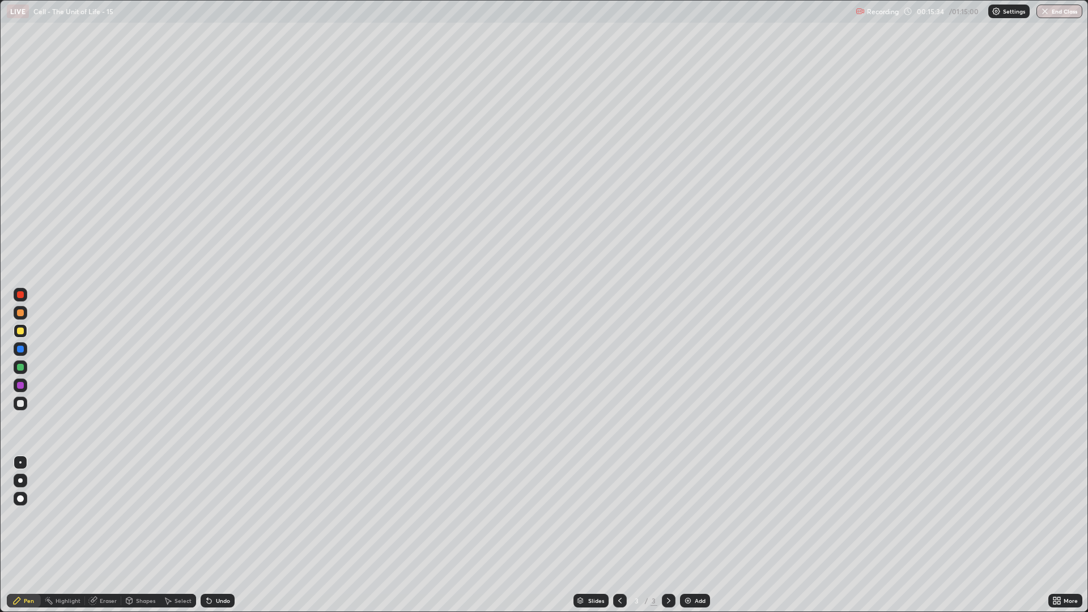
click at [26, 331] on div at bounding box center [21, 331] width 14 height 14
click at [134, 520] on div "Shapes" at bounding box center [140, 601] width 39 height 14
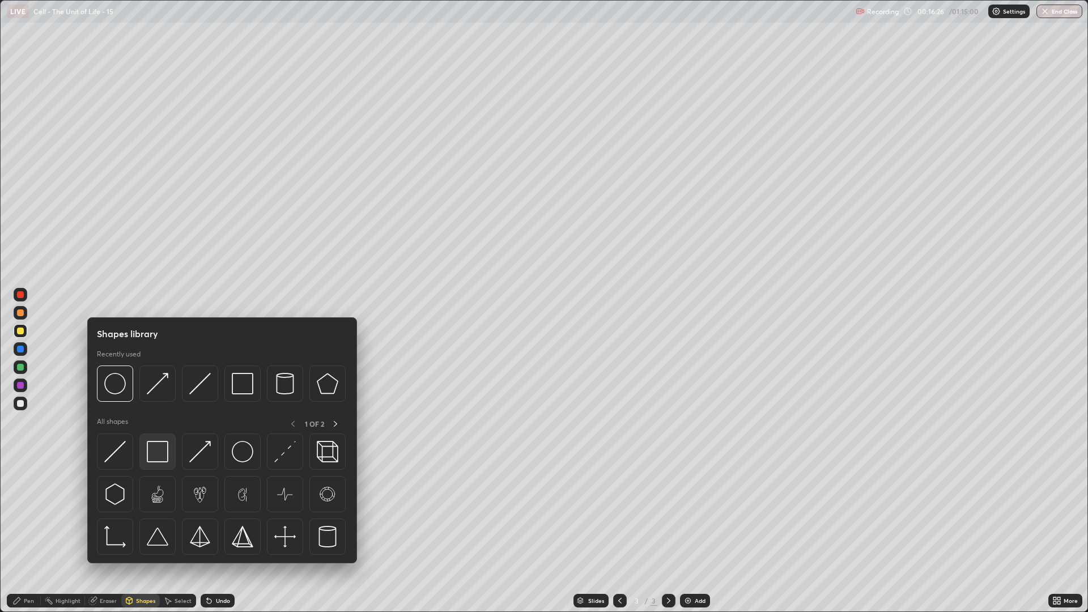
click at [152, 447] on img at bounding box center [158, 452] width 22 height 22
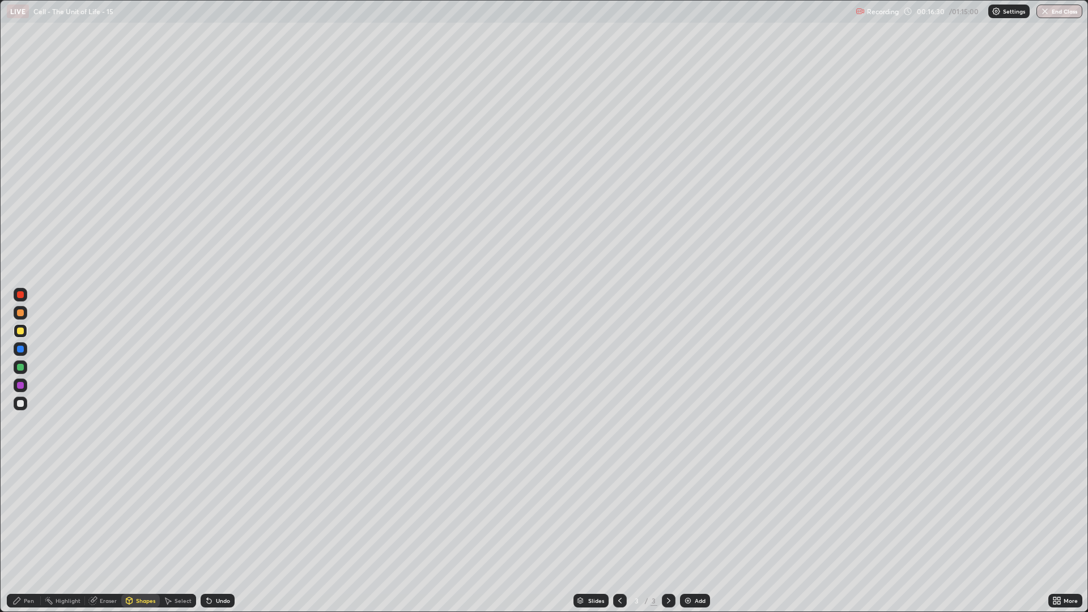
click at [141, 520] on div "Shapes" at bounding box center [140, 601] width 39 height 14
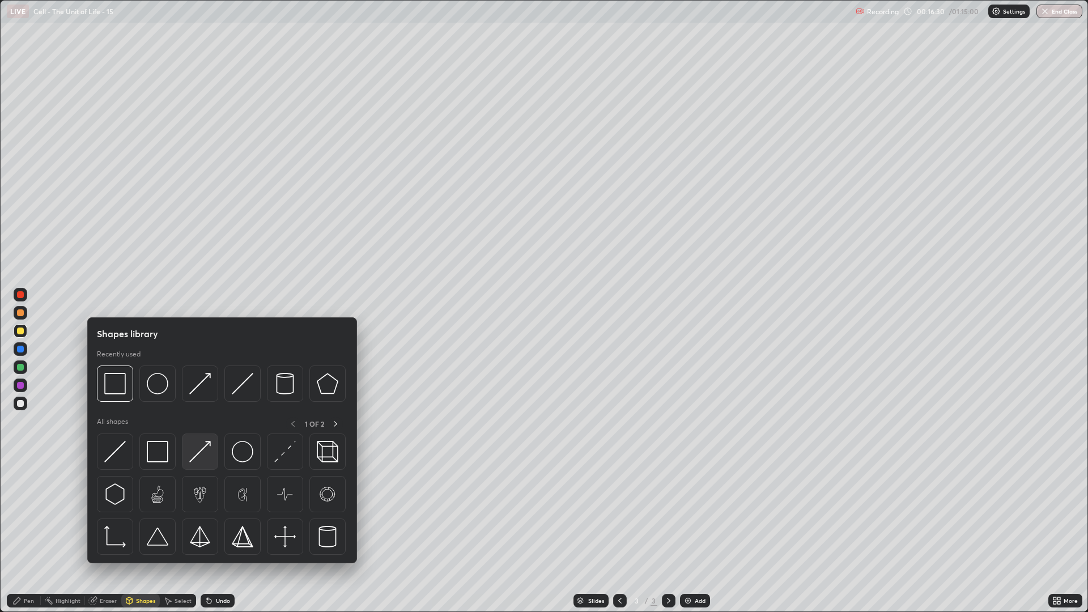
click at [198, 447] on img at bounding box center [200, 452] width 22 height 22
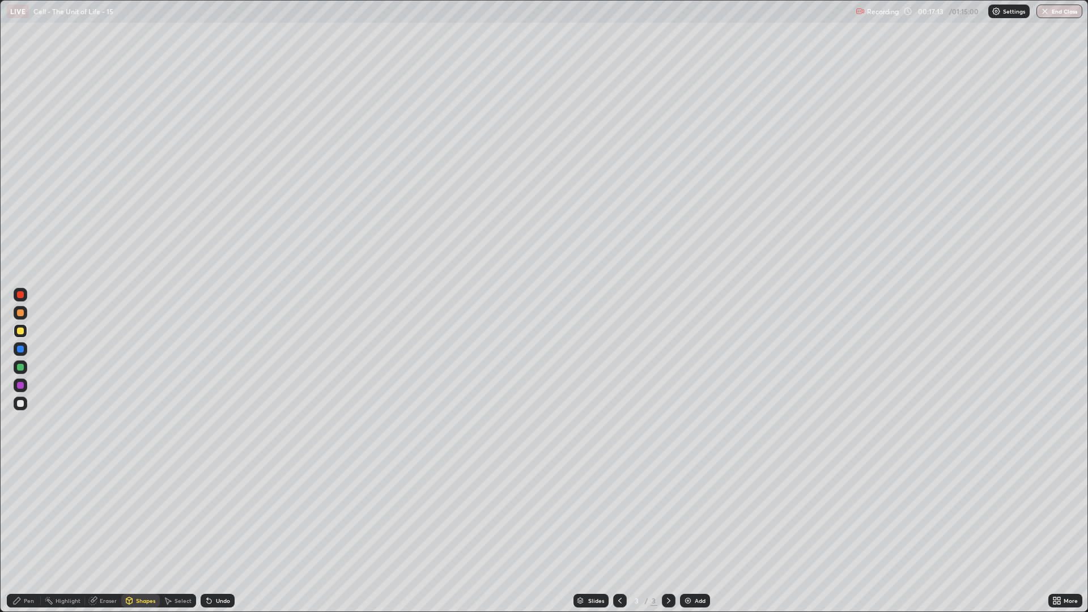
click at [24, 520] on div "Pen" at bounding box center [29, 601] width 10 height 6
click at [137, 520] on div "Shapes" at bounding box center [145, 601] width 19 height 6
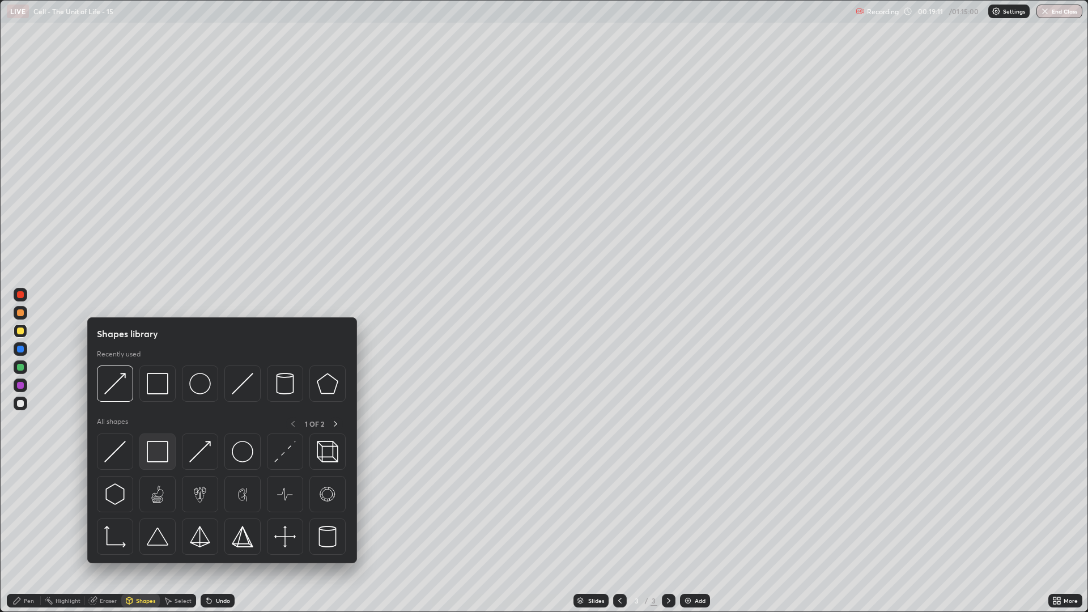
click at [154, 449] on img at bounding box center [158, 452] width 22 height 22
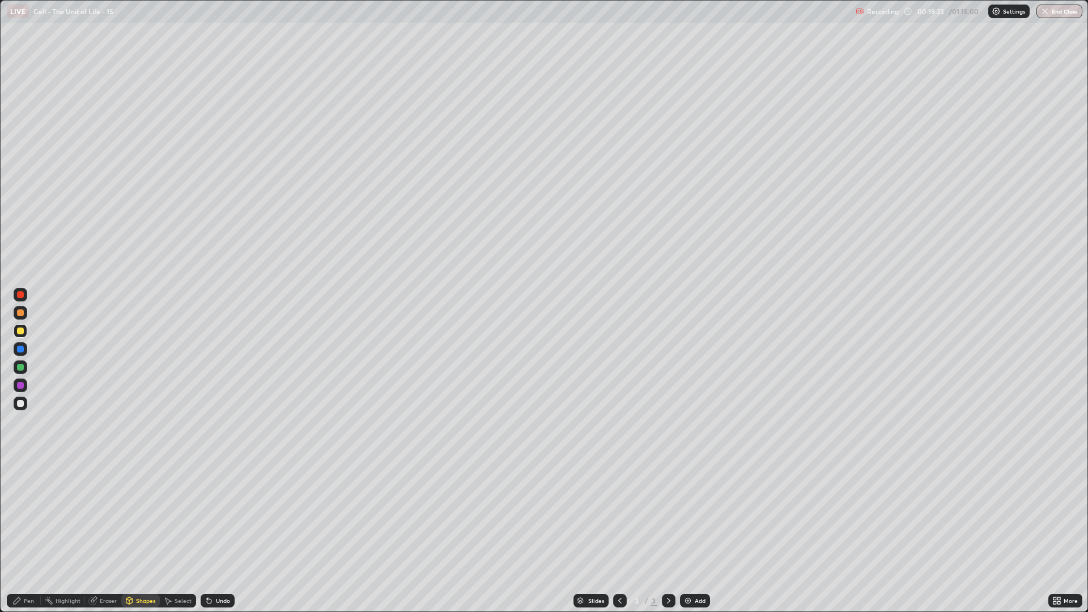
click at [138, 520] on div "Shapes" at bounding box center [145, 601] width 19 height 6
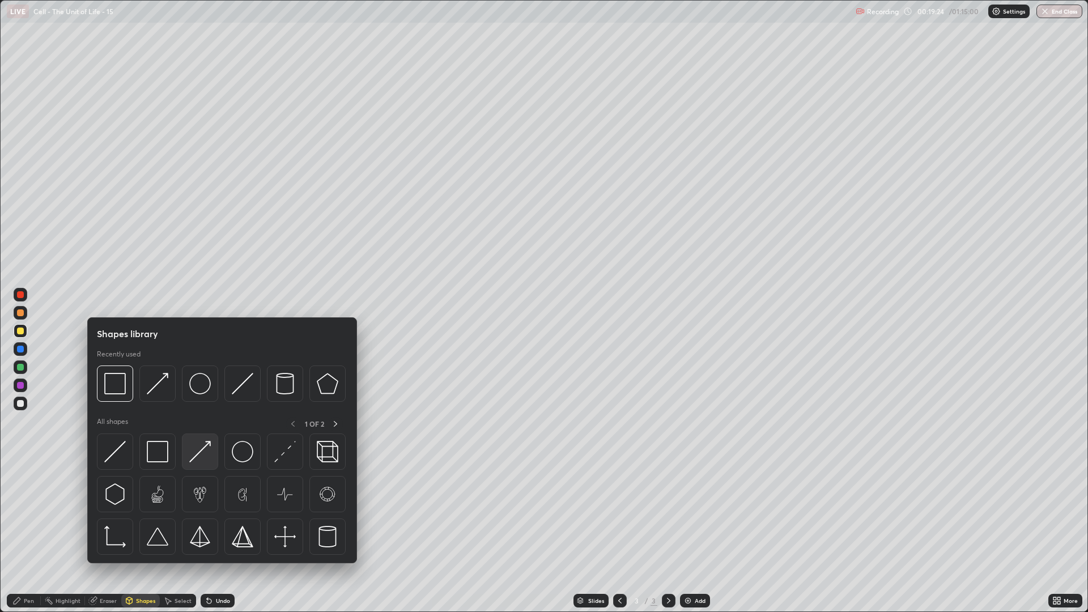
click at [193, 461] on img at bounding box center [200, 452] width 22 height 22
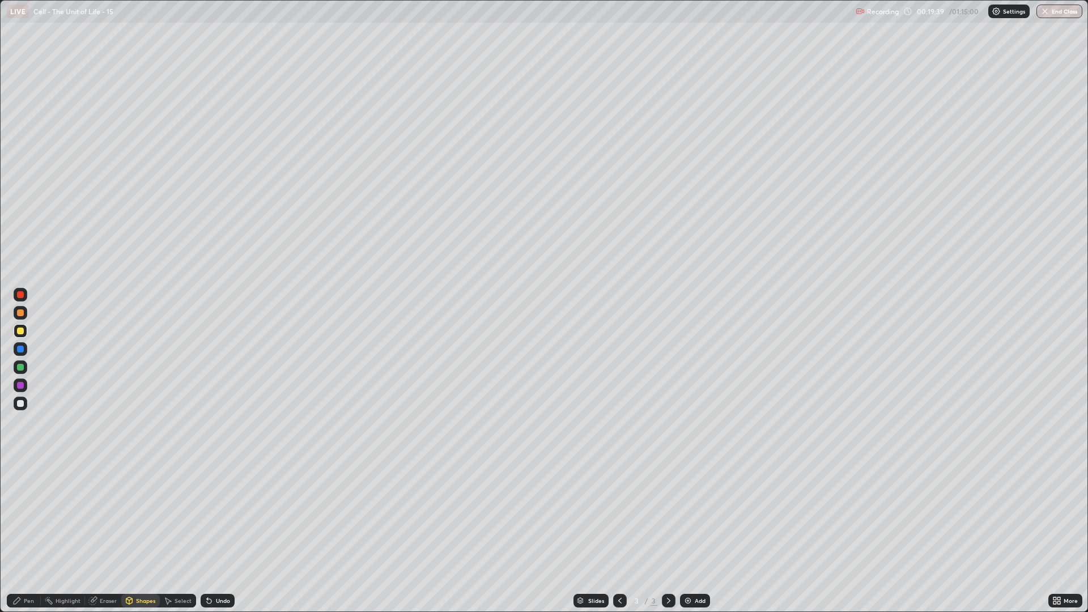
click at [213, 520] on div "Undo" at bounding box center [218, 601] width 34 height 14
click at [29, 520] on div "Pen" at bounding box center [29, 601] width 10 height 6
click at [133, 520] on div "Shapes" at bounding box center [140, 601] width 39 height 14
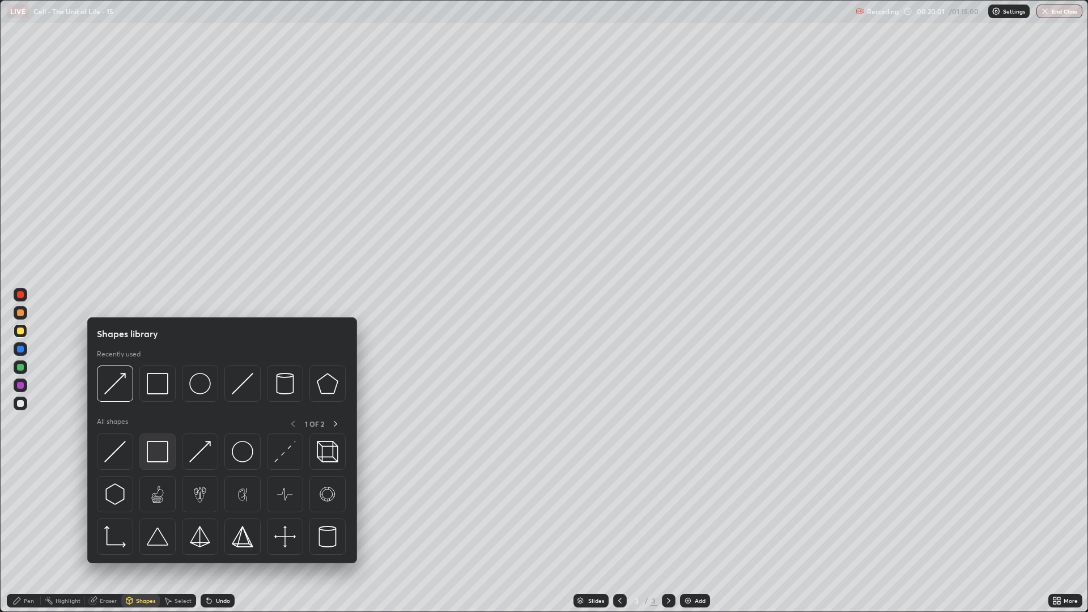
click at [158, 460] on img at bounding box center [158, 452] width 22 height 22
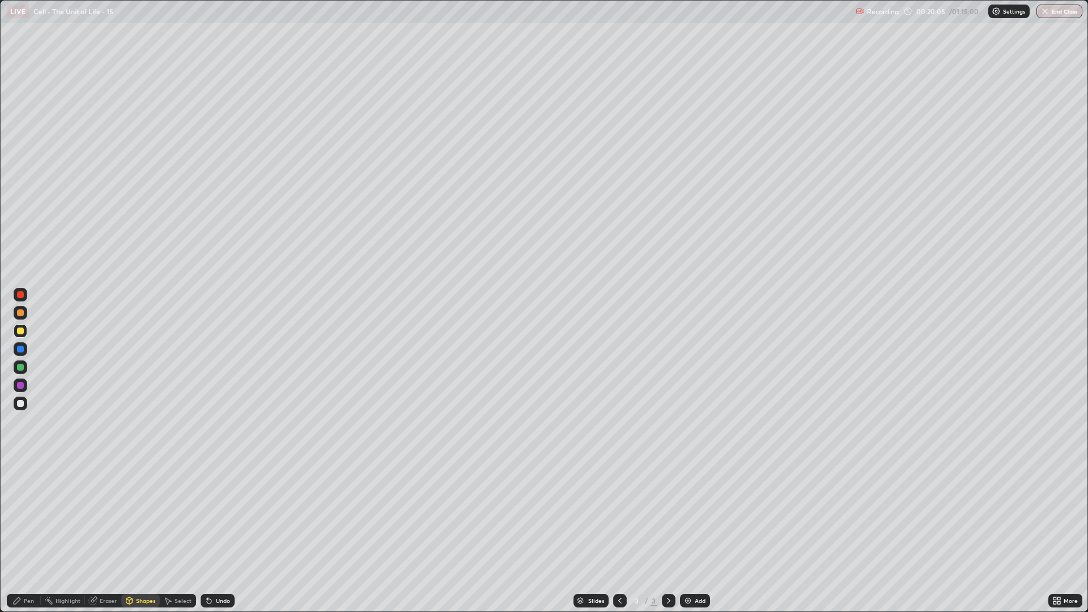
click at [142, 520] on div "Shapes" at bounding box center [145, 601] width 19 height 6
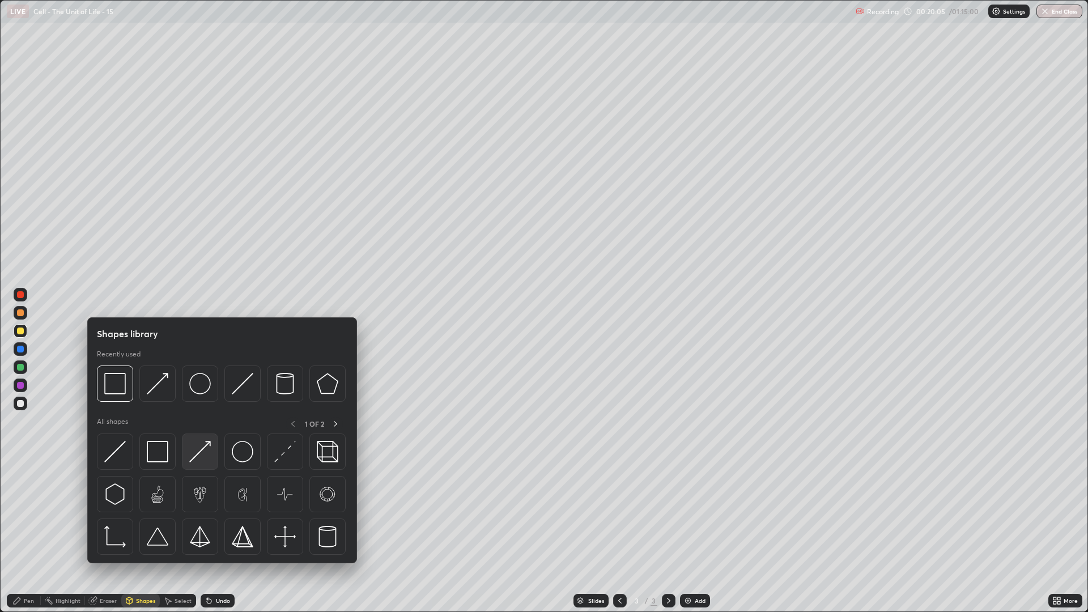
click at [191, 459] on img at bounding box center [200, 452] width 22 height 22
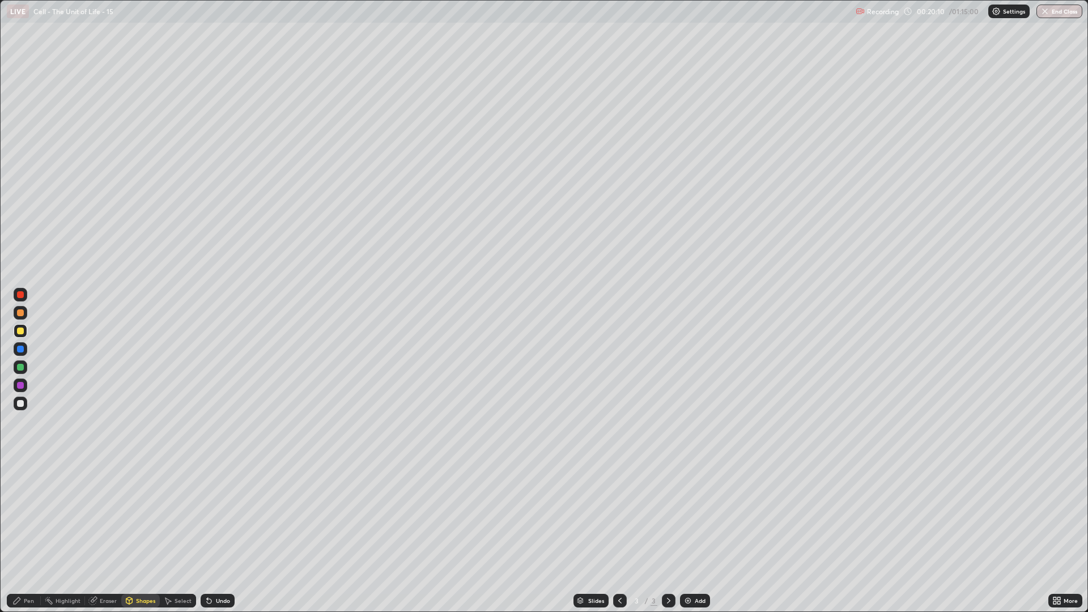
click at [209, 520] on icon at bounding box center [209, 601] width 5 height 5
click at [216, 520] on div "Undo" at bounding box center [223, 601] width 14 height 6
click at [137, 520] on div "Shapes" at bounding box center [140, 601] width 39 height 14
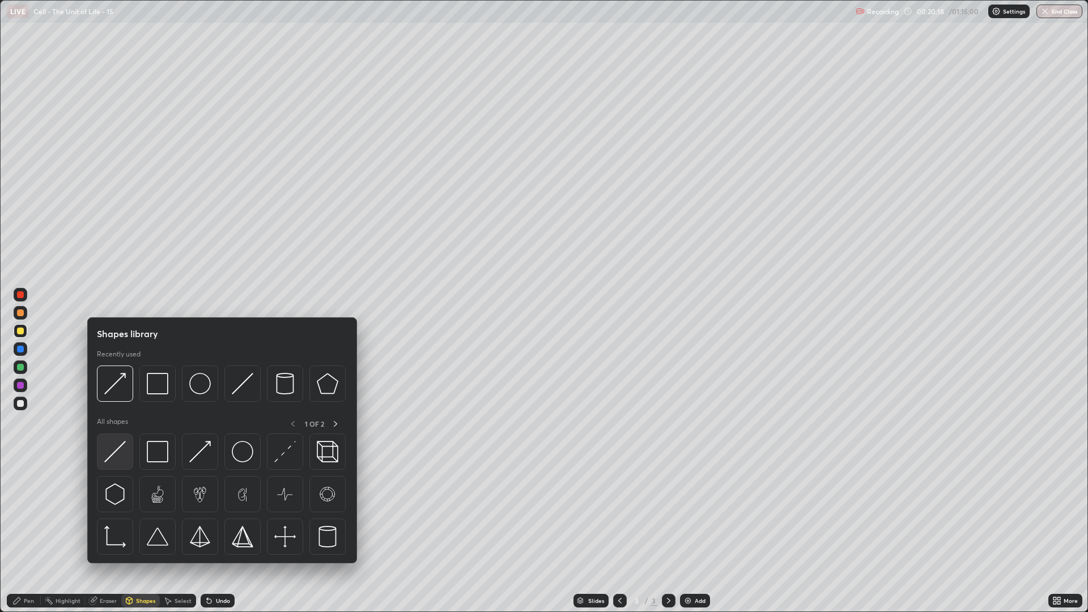
click at [116, 451] on img at bounding box center [115, 452] width 22 height 22
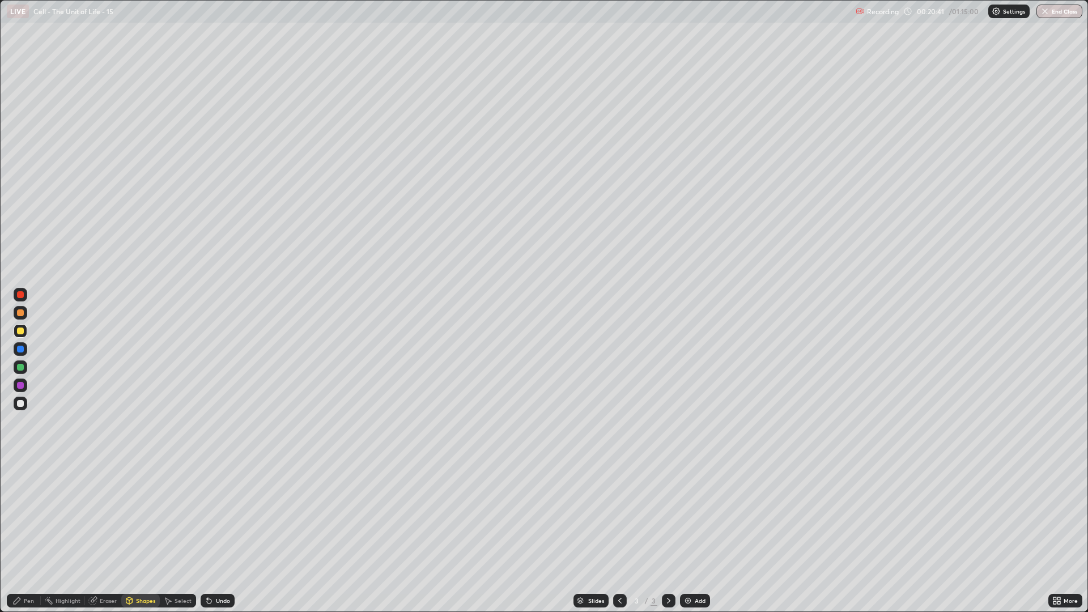
click at [221, 520] on div "Undo" at bounding box center [223, 601] width 14 height 6
click at [30, 520] on div "Pen" at bounding box center [29, 601] width 10 height 6
click at [111, 520] on div "Eraser" at bounding box center [108, 601] width 17 height 6
click at [28, 520] on div "Pen" at bounding box center [29, 601] width 10 height 6
click at [148, 520] on div "Shapes" at bounding box center [140, 601] width 39 height 14
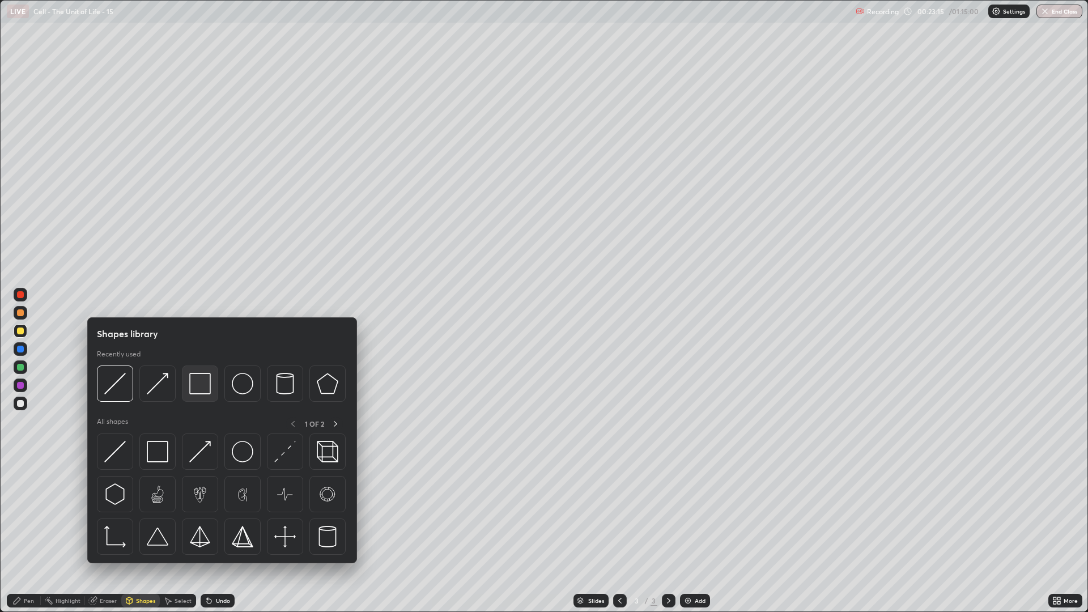
click at [193, 392] on img at bounding box center [200, 384] width 22 height 22
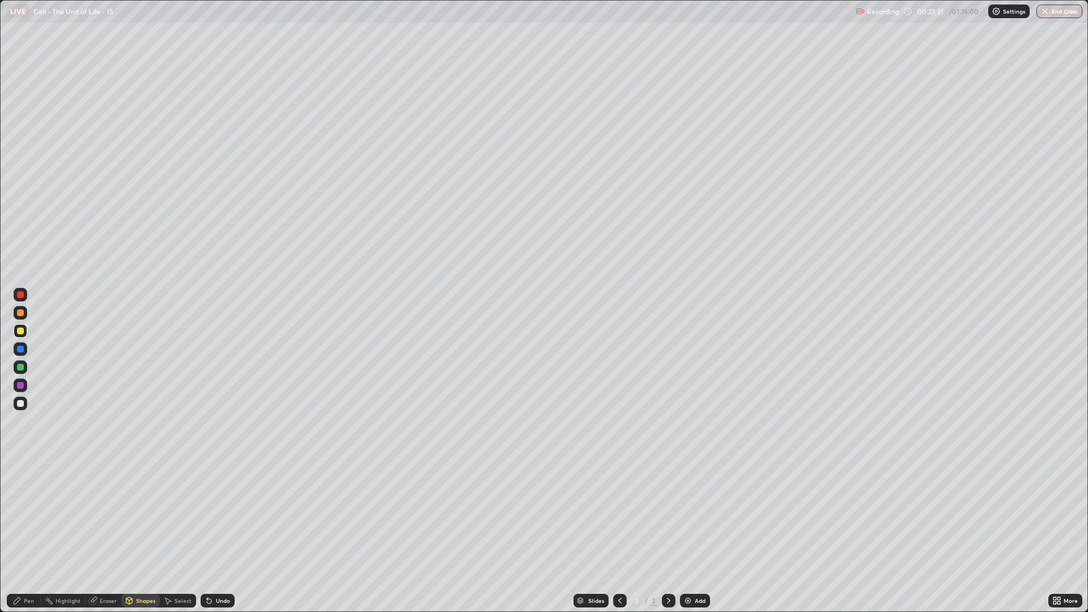
click at [109, 520] on div "Eraser" at bounding box center [108, 601] width 17 height 6
click at [146, 520] on div "Shapes" at bounding box center [140, 601] width 39 height 14
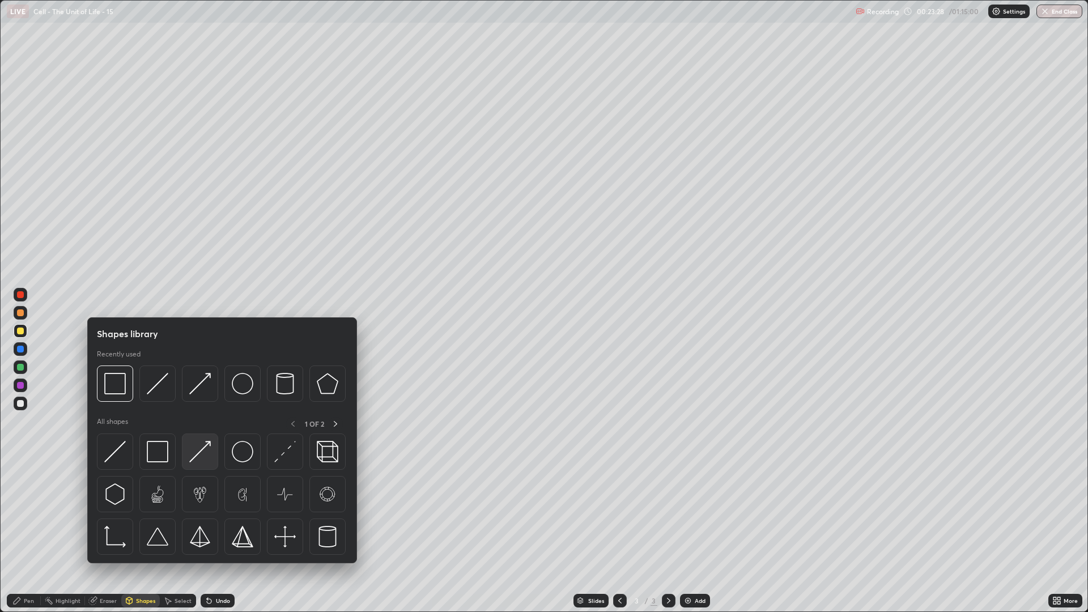
click at [209, 461] on img at bounding box center [200, 452] width 22 height 22
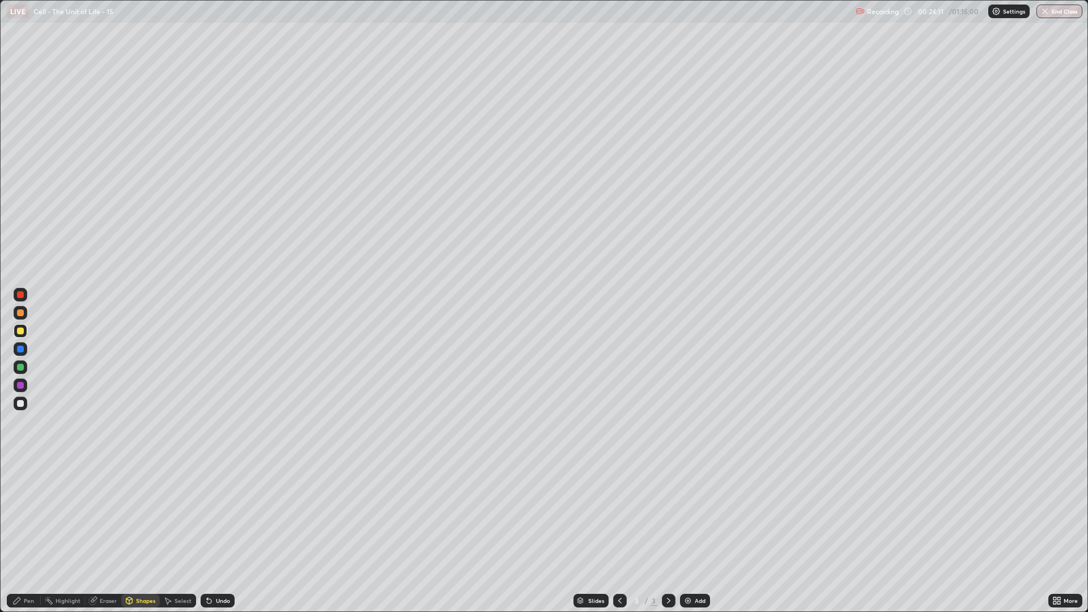
click at [110, 520] on div "Eraser" at bounding box center [103, 601] width 36 height 14
click at [29, 520] on div "Pen" at bounding box center [29, 601] width 10 height 6
click at [21, 406] on div at bounding box center [20, 403] width 7 height 7
click at [19, 327] on div at bounding box center [21, 331] width 14 height 14
click at [217, 520] on div "Undo" at bounding box center [223, 601] width 14 height 6
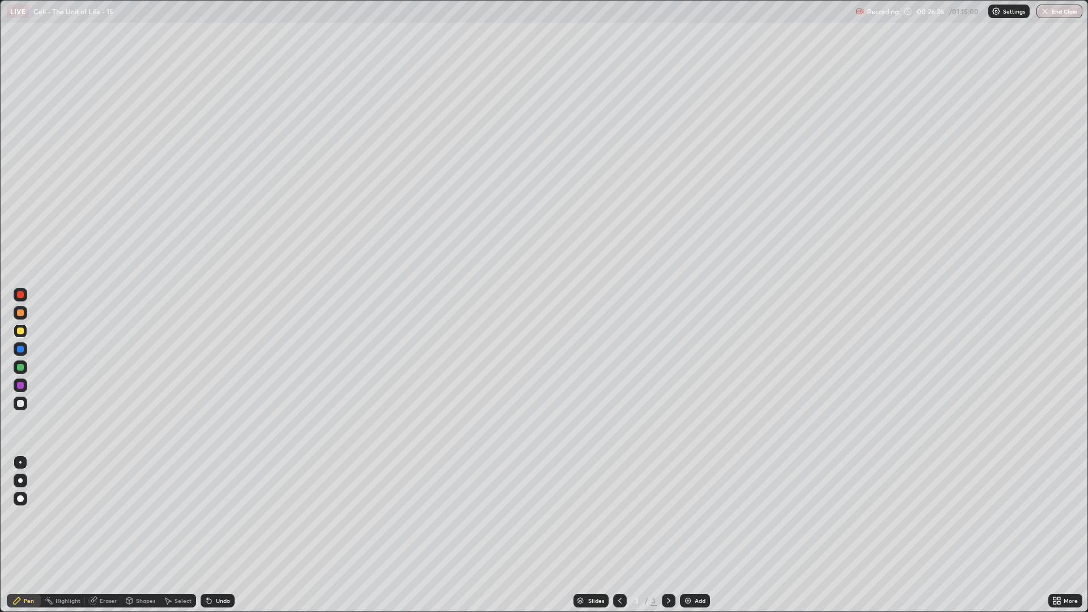
click at [218, 520] on div "Undo" at bounding box center [223, 601] width 14 height 6
click at [217, 520] on div "Undo" at bounding box center [223, 601] width 14 height 6
click at [218, 520] on div "Undo" at bounding box center [223, 601] width 14 height 6
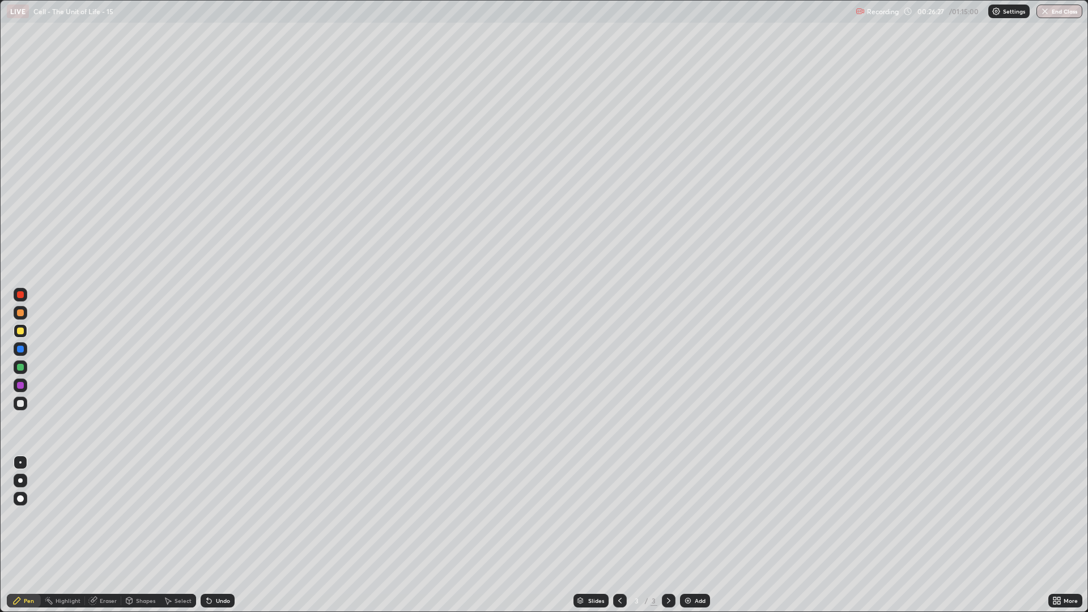
click at [218, 520] on div "Undo" at bounding box center [223, 601] width 14 height 6
click at [219, 520] on div "Undo" at bounding box center [223, 601] width 14 height 6
click at [220, 520] on div "Undo" at bounding box center [223, 601] width 14 height 6
click at [221, 520] on div "Undo" at bounding box center [223, 601] width 14 height 6
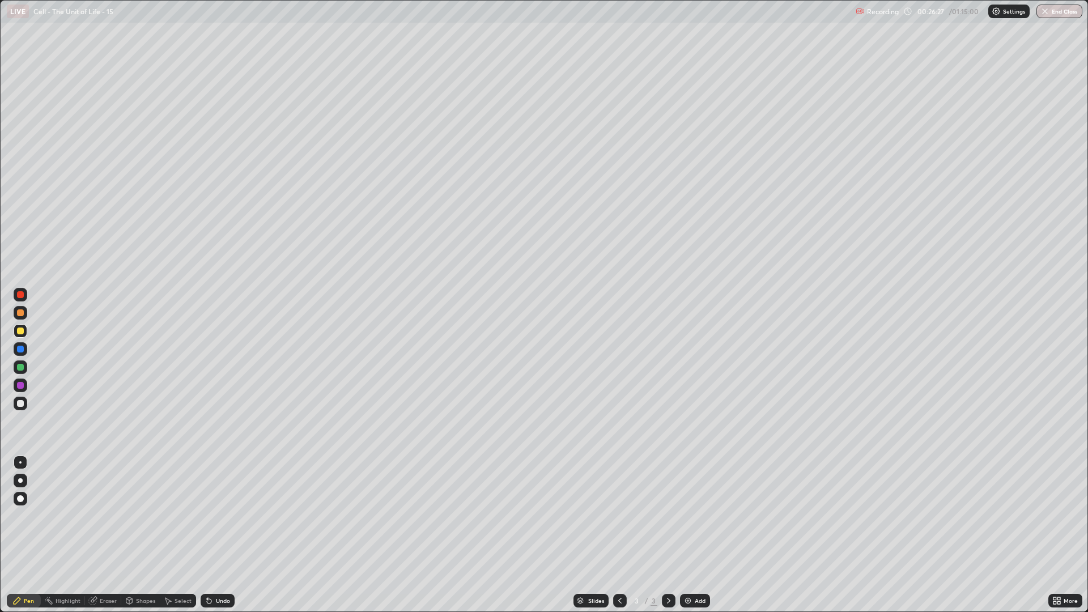
click at [223, 520] on div "Undo" at bounding box center [223, 601] width 14 height 6
click at [140, 520] on div "Shapes" at bounding box center [140, 601] width 39 height 14
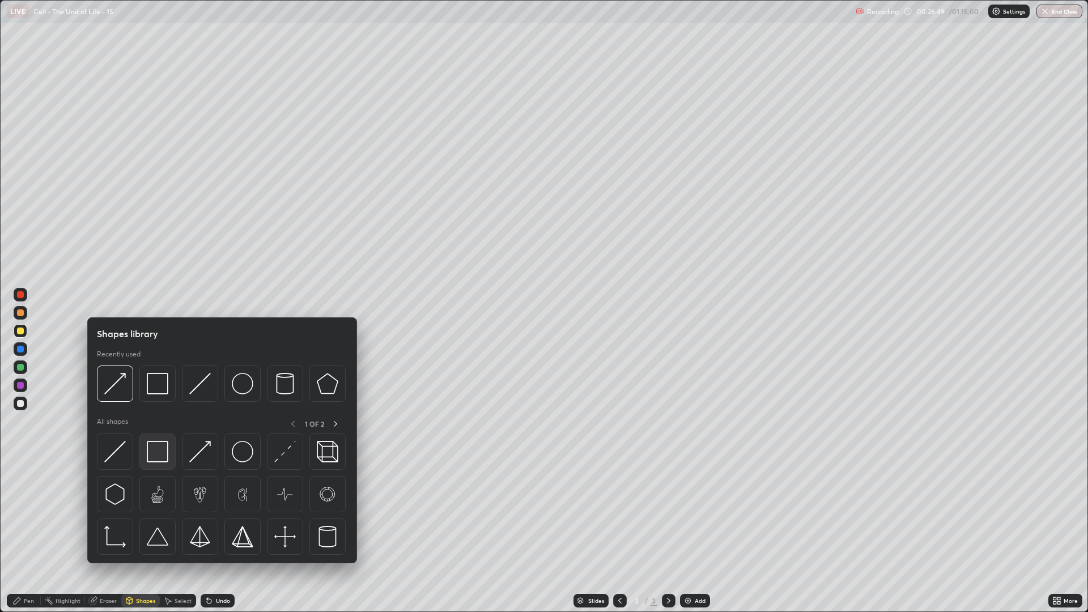
click at [160, 448] on img at bounding box center [158, 452] width 22 height 22
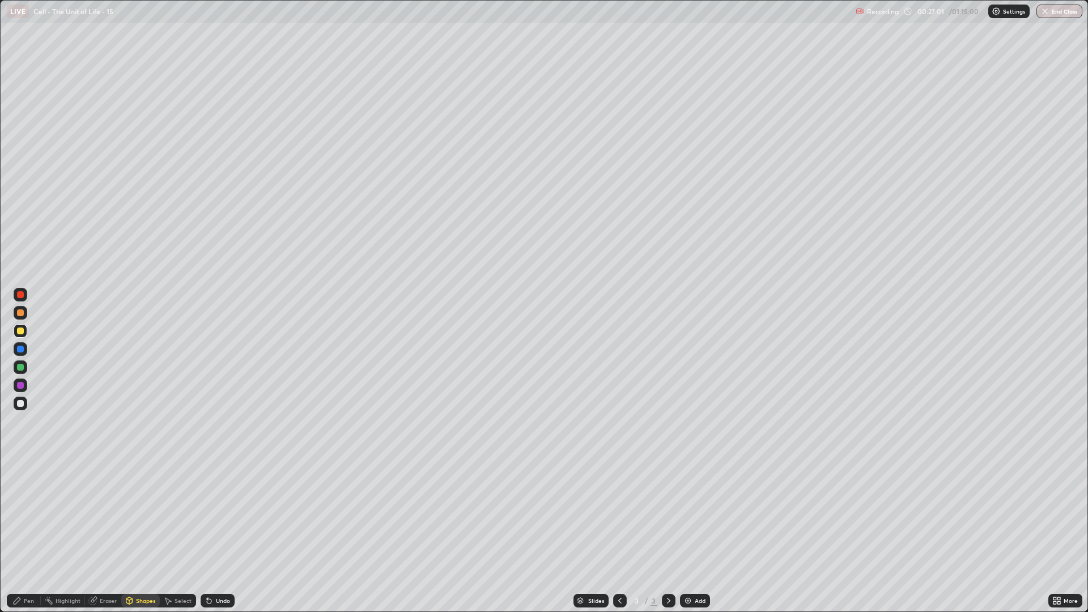
click at [27, 520] on div "Pen" at bounding box center [24, 601] width 34 height 14
click at [24, 317] on div at bounding box center [21, 313] width 14 height 14
click at [20, 328] on div at bounding box center [20, 331] width 7 height 7
click at [20, 314] on div at bounding box center [20, 313] width 7 height 7
click at [103, 520] on div "Eraser" at bounding box center [108, 601] width 17 height 6
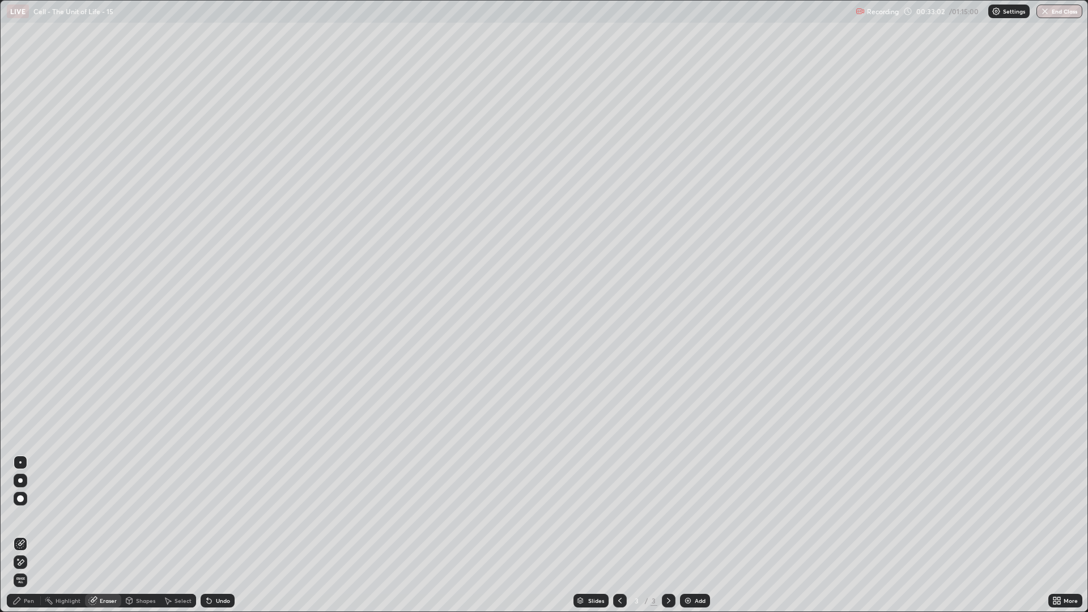
click at [29, 520] on div "Pen" at bounding box center [29, 601] width 10 height 6
click at [21, 298] on div at bounding box center [20, 294] width 7 height 7
click at [19, 314] on div at bounding box center [20, 313] width 7 height 7
click at [216, 520] on div "Undo" at bounding box center [223, 601] width 14 height 6
click at [217, 520] on div "Undo" at bounding box center [223, 601] width 14 height 6
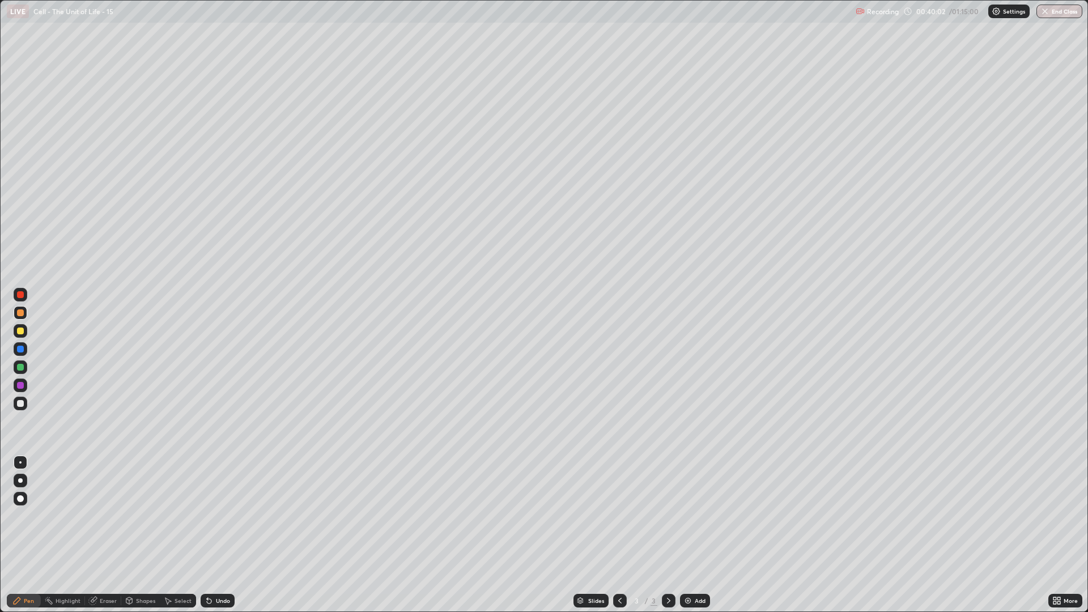
click at [105, 520] on div "Eraser" at bounding box center [108, 601] width 17 height 6
click at [29, 520] on div "Pen" at bounding box center [29, 601] width 10 height 6
click at [22, 405] on div at bounding box center [20, 403] width 7 height 7
click at [19, 328] on div at bounding box center [20, 331] width 7 height 7
click at [687, 520] on img at bounding box center [688, 600] width 9 height 9
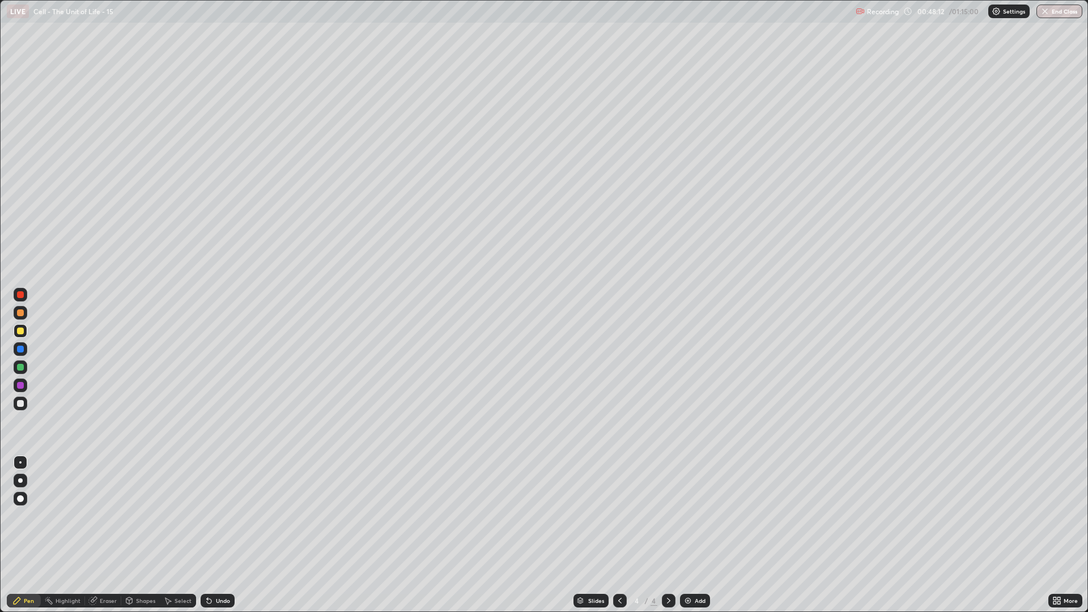
click at [226, 520] on div "Undo" at bounding box center [223, 601] width 14 height 6
click at [148, 520] on div "Shapes" at bounding box center [145, 601] width 19 height 6
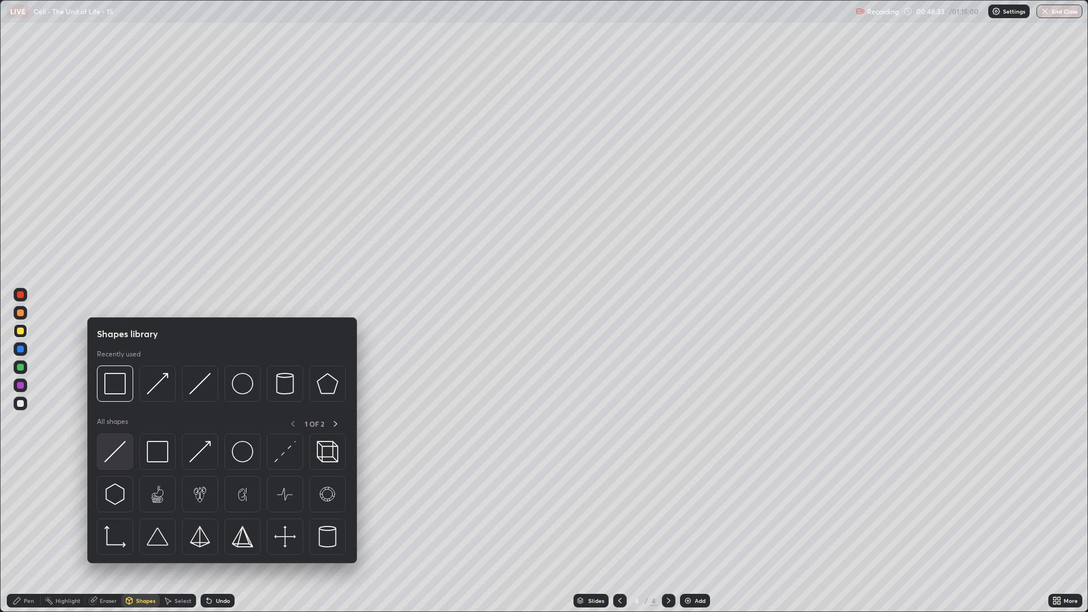
click at [123, 454] on img at bounding box center [115, 452] width 22 height 22
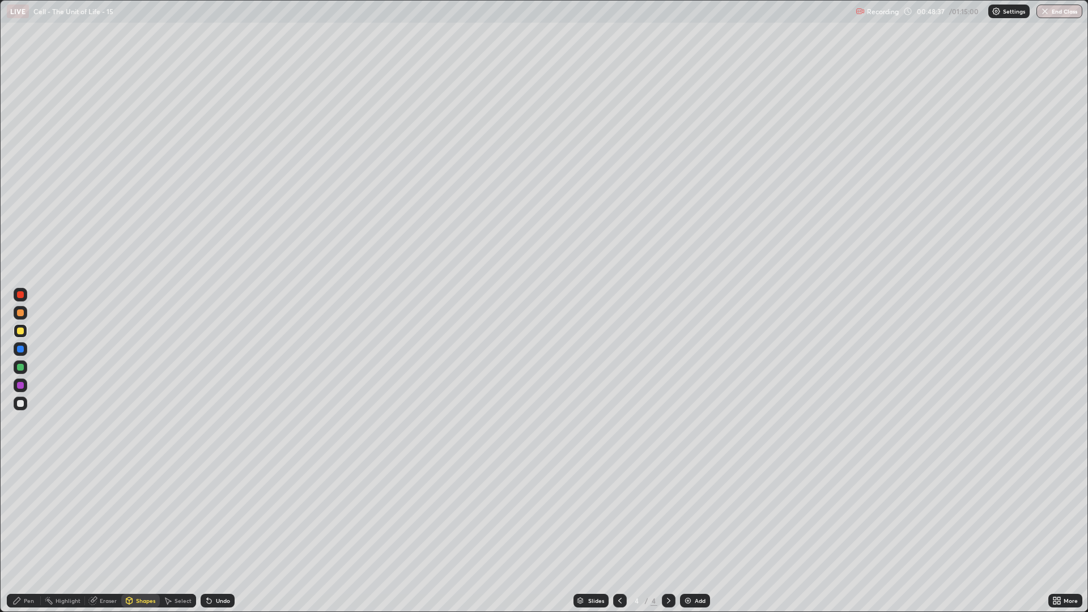
click at [24, 318] on div at bounding box center [21, 313] width 14 height 14
click at [26, 520] on div "Pen" at bounding box center [29, 601] width 10 height 6
click at [26, 406] on div at bounding box center [21, 404] width 14 height 14
click at [625, 520] on div at bounding box center [620, 601] width 14 height 14
click at [619, 520] on icon at bounding box center [620, 600] width 9 height 9
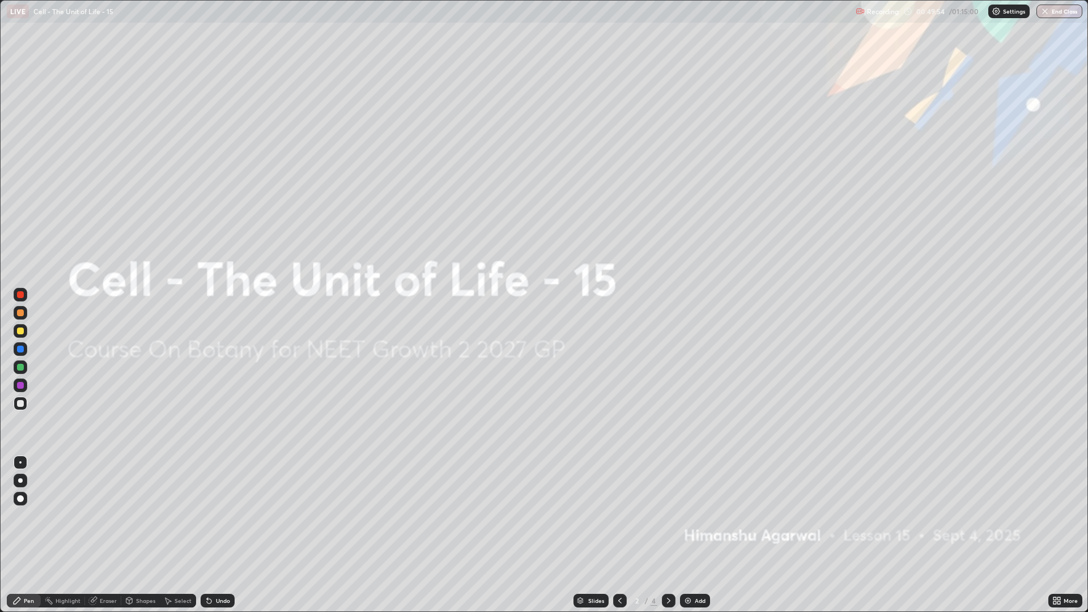
click at [668, 520] on icon at bounding box center [668, 600] width 9 height 9
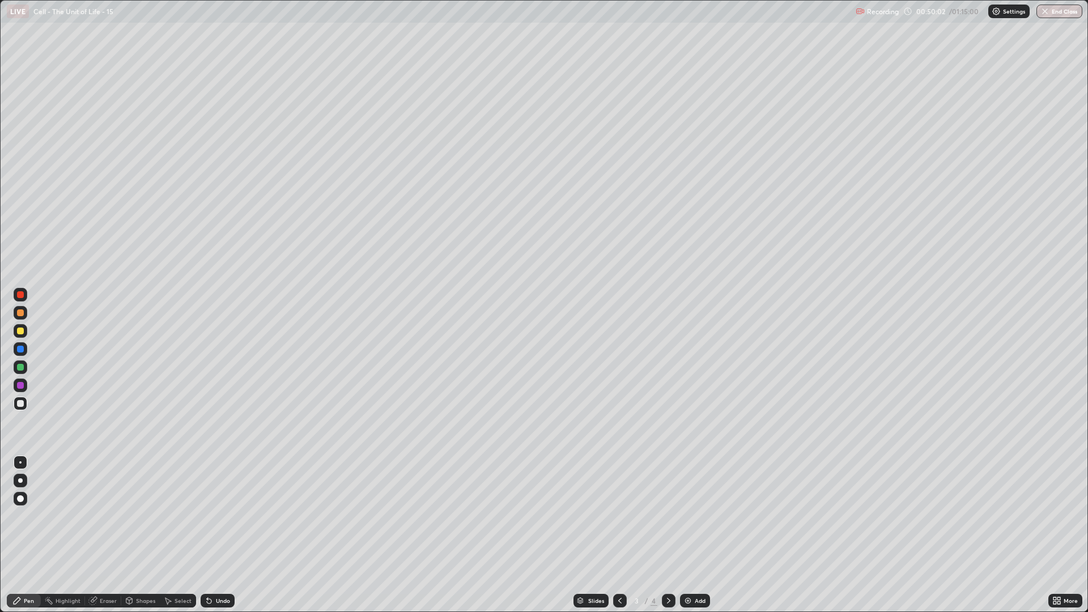
click at [667, 520] on icon at bounding box center [668, 600] width 9 height 9
click at [23, 373] on div at bounding box center [21, 368] width 14 height 14
click at [22, 333] on div at bounding box center [20, 331] width 7 height 7
click at [22, 405] on div at bounding box center [20, 403] width 7 height 7
click at [22, 319] on div at bounding box center [21, 313] width 14 height 14
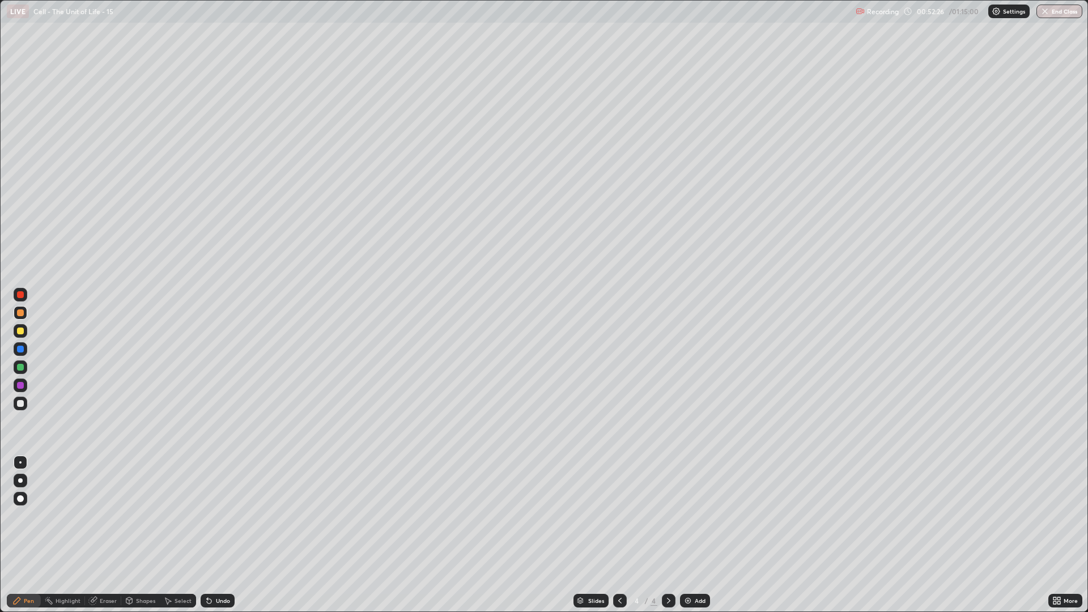
click at [221, 520] on div "Undo" at bounding box center [223, 601] width 14 height 6
click at [20, 409] on div at bounding box center [21, 404] width 14 height 14
click at [23, 369] on div at bounding box center [20, 367] width 7 height 7
click at [619, 520] on icon at bounding box center [620, 601] width 3 height 6
click at [21, 404] on div at bounding box center [20, 403] width 7 height 7
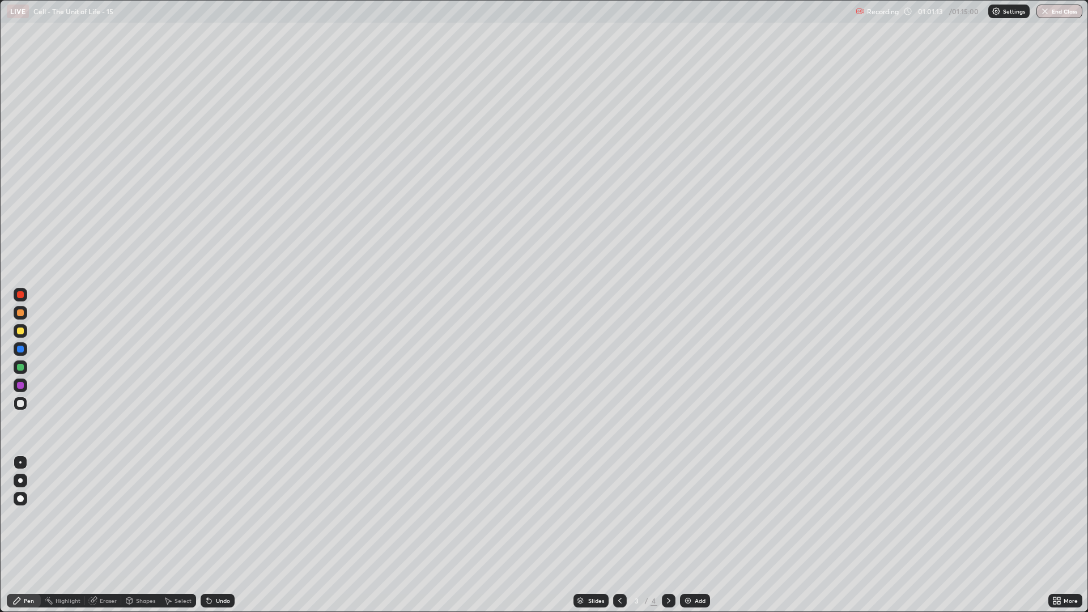
click at [143, 520] on div "Shapes" at bounding box center [140, 601] width 39 height 14
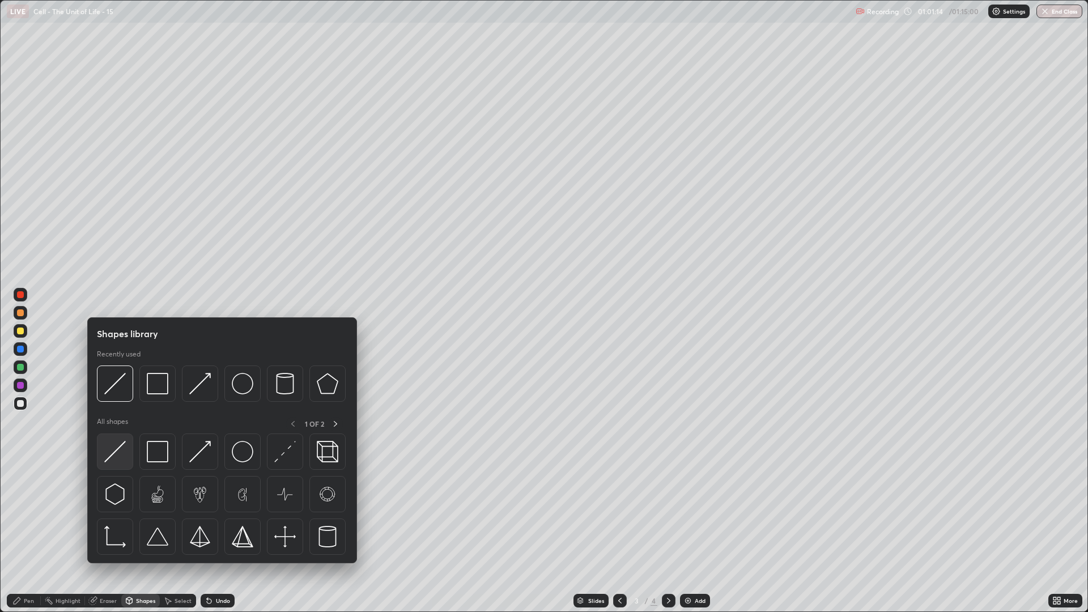
click at [100, 450] on div at bounding box center [115, 452] width 36 height 36
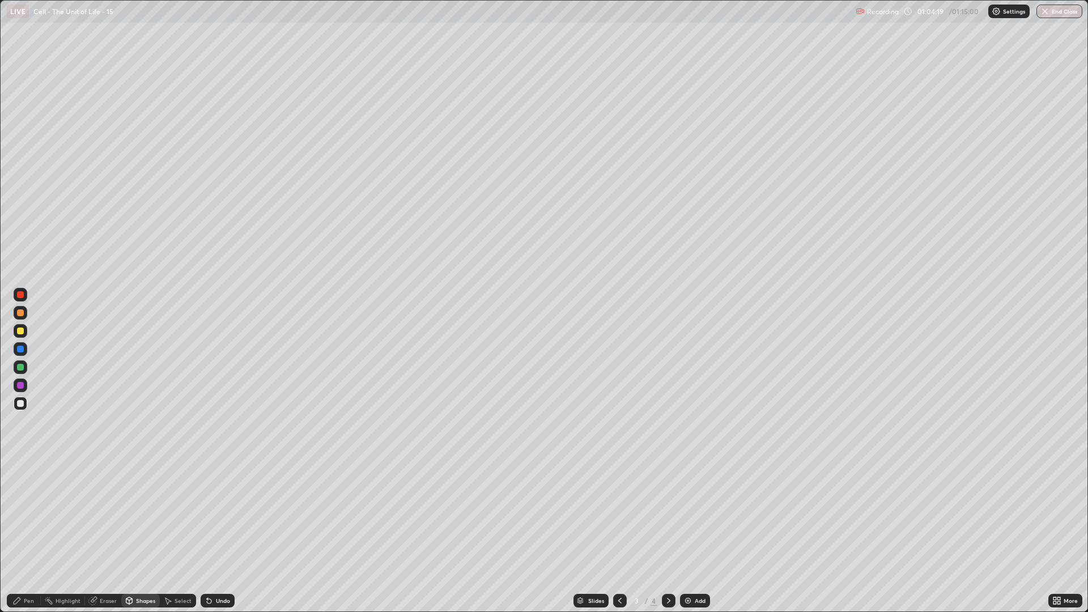
click at [1052, 12] on button "End Class" at bounding box center [1060, 12] width 46 height 14
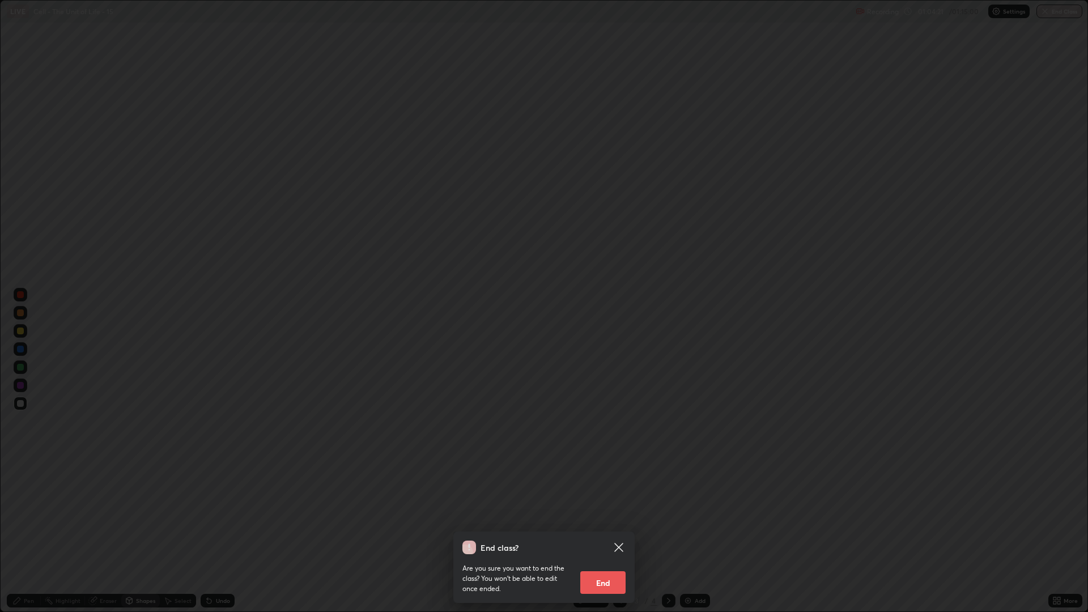
click at [601, 520] on button "End" at bounding box center [603, 582] width 45 height 23
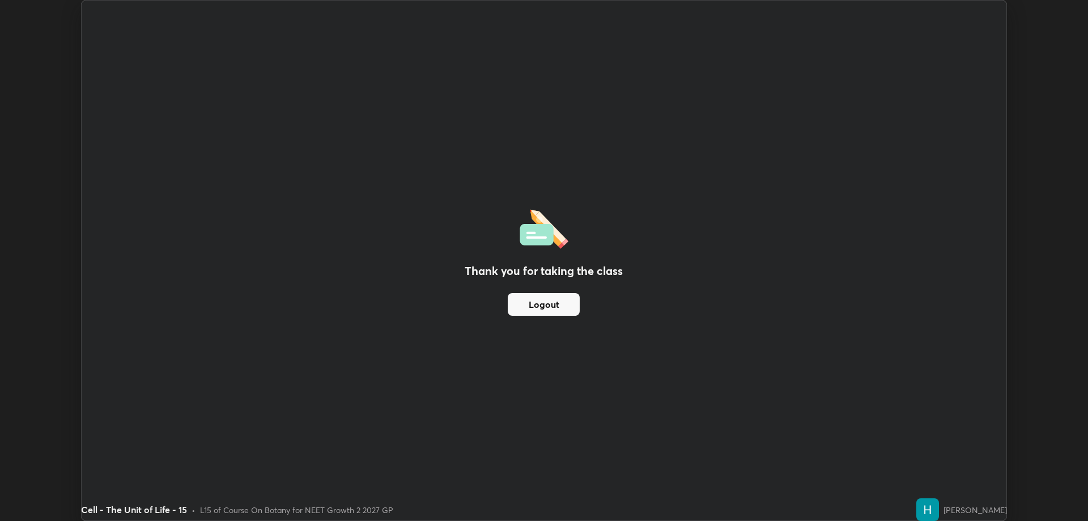
scroll to position [56170, 55603]
